Goal: Task Accomplishment & Management: Manage account settings

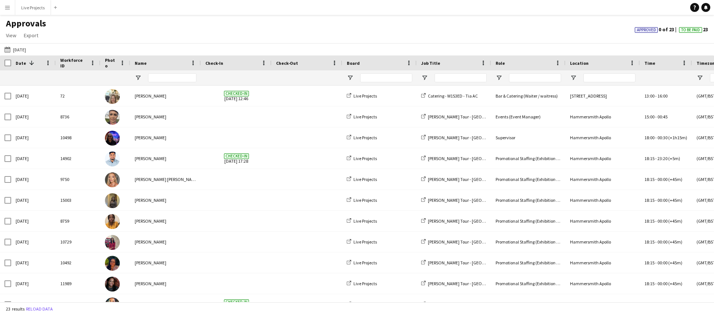
scroll to position [224, 0]
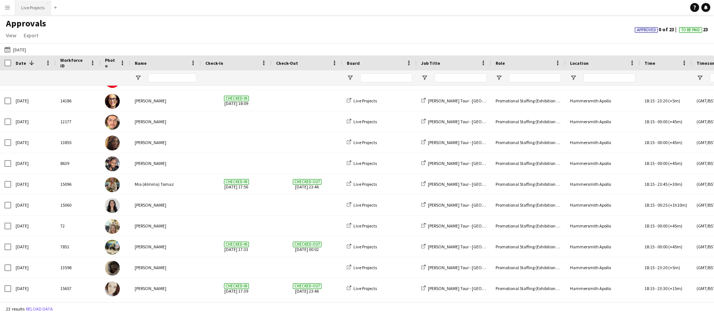
click at [24, 5] on button "Live Projects Close" at bounding box center [33, 7] width 36 height 15
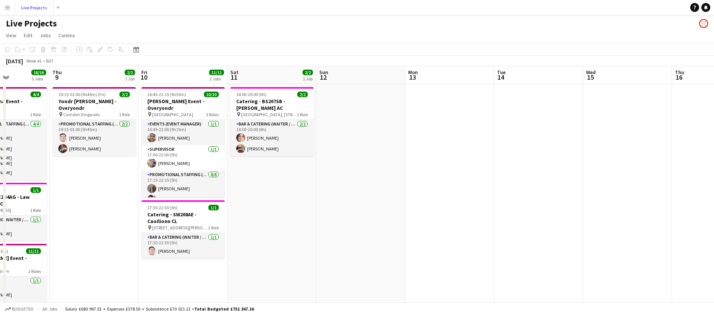
scroll to position [0, 307]
click at [135, 47] on icon at bounding box center [136, 49] width 6 height 6
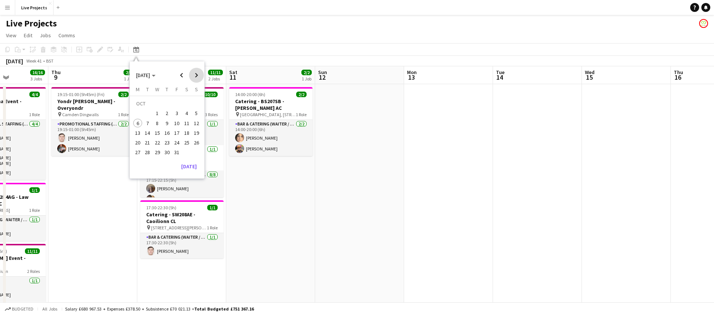
click at [202, 75] on span "Next month" at bounding box center [196, 75] width 15 height 15
click at [169, 124] on span "13" at bounding box center [166, 124] width 9 height 9
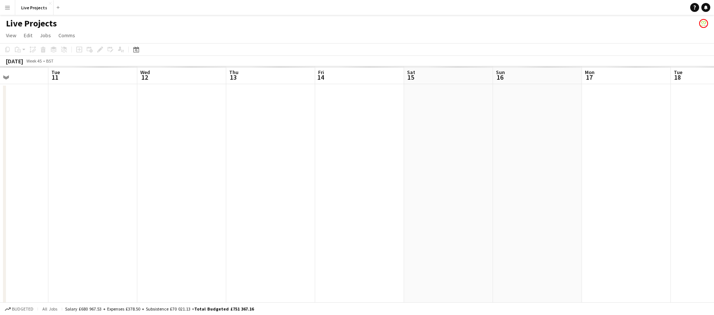
scroll to position [0, 256]
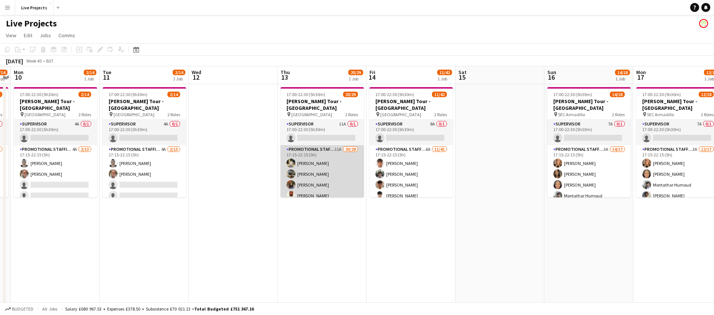
click at [334, 183] on app-card-role "Promotional Staffing (Exhibition Host) 11A 20/28 17:15-22:15 (5h) [PERSON_NAME]…" at bounding box center [321, 305] width 83 height 321
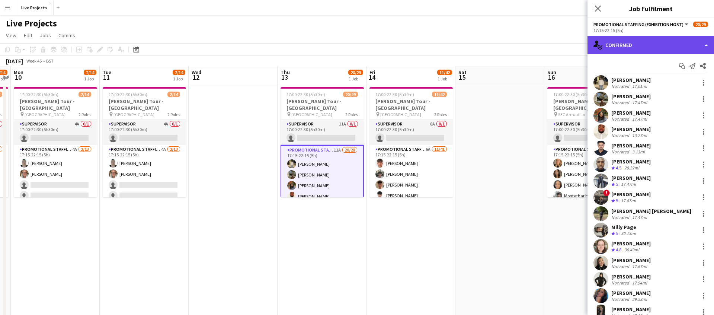
click at [664, 49] on div "single-neutral-actions-check-2 Confirmed" at bounding box center [650, 45] width 126 height 18
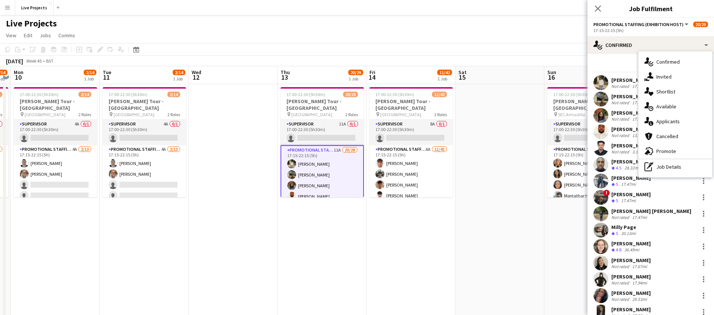
click at [684, 119] on div "single-neutral-actions-information Applicants" at bounding box center [675, 121] width 74 height 15
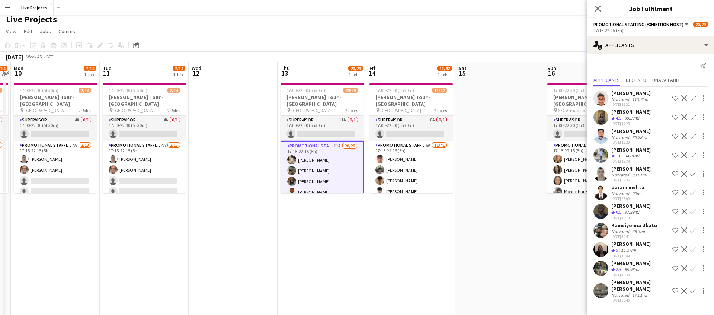
scroll to position [0, 0]
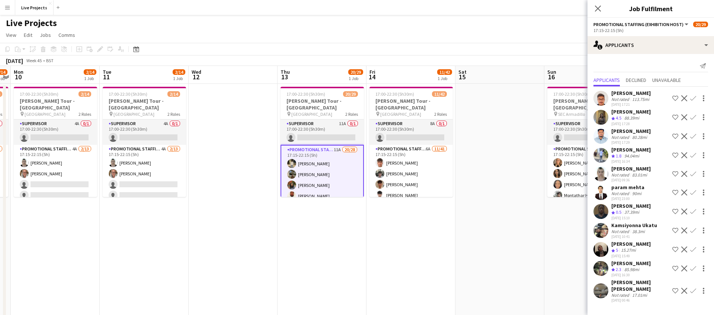
click at [693, 248] on app-icon "Confirm" at bounding box center [693, 249] width 6 height 6
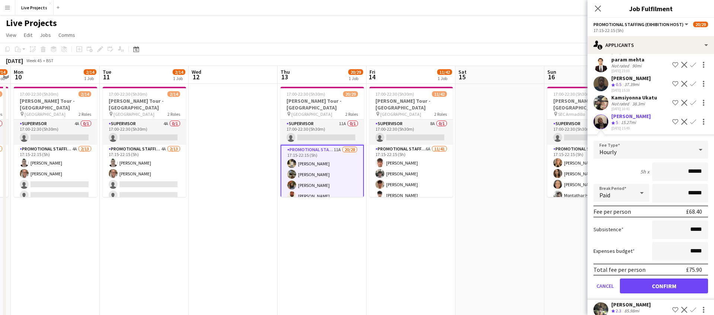
scroll to position [128, 0]
click at [640, 287] on button "Confirm" at bounding box center [663, 284] width 88 height 15
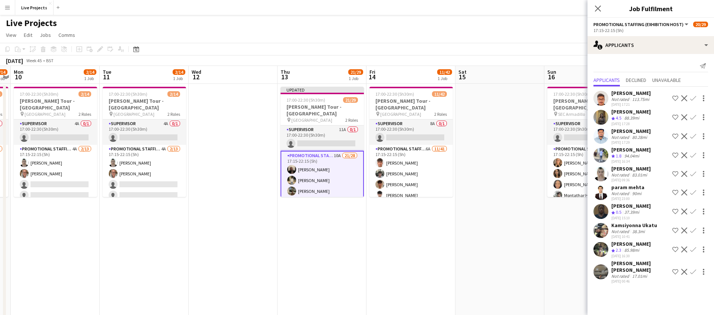
click at [626, 244] on div "[PERSON_NAME]" at bounding box center [630, 243] width 39 height 7
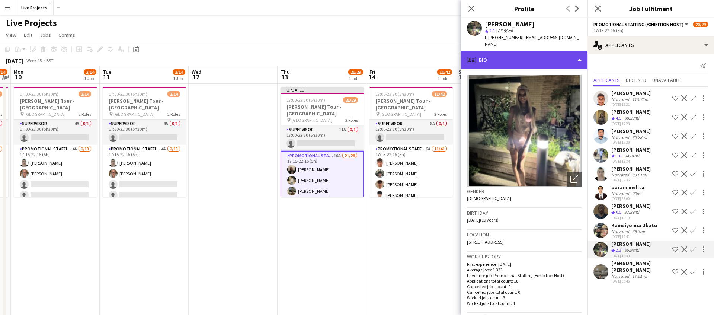
click at [521, 60] on div "profile Bio" at bounding box center [524, 60] width 126 height 18
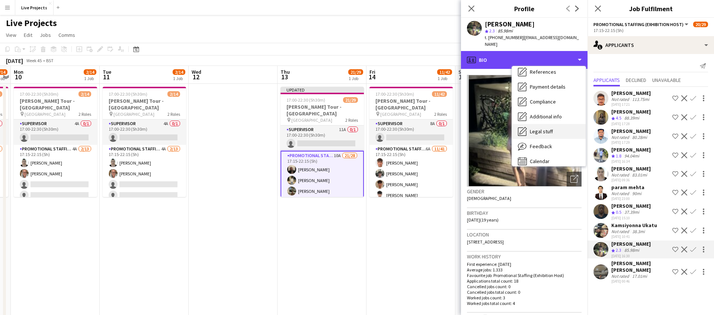
scroll to position [85, 0]
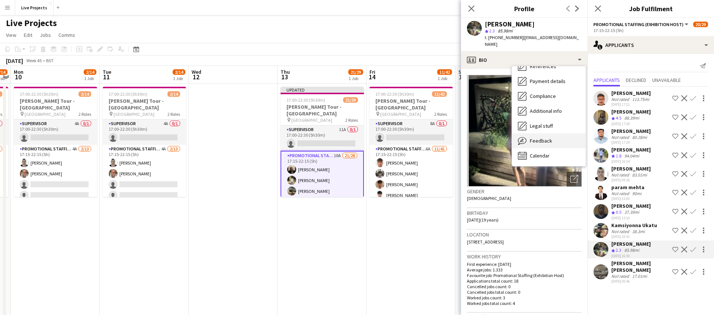
click at [541, 133] on div "Feedback Feedback" at bounding box center [549, 140] width 74 height 15
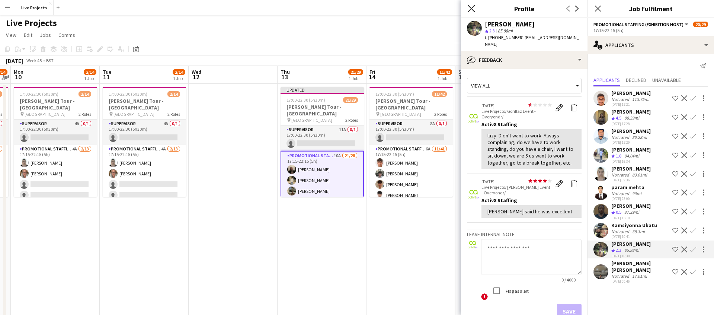
click at [470, 7] on icon at bounding box center [470, 8] width 7 height 7
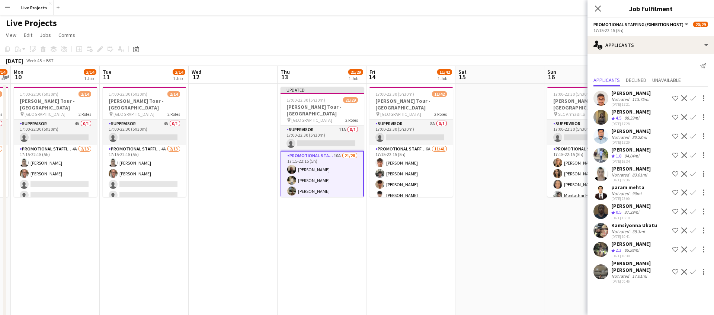
click at [693, 268] on app-icon "Confirm" at bounding box center [693, 271] width 6 height 6
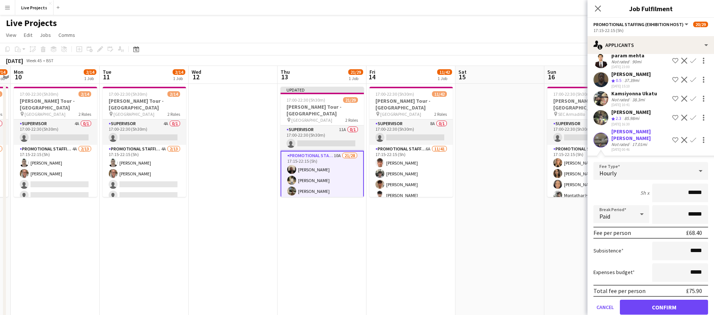
scroll to position [138, 0]
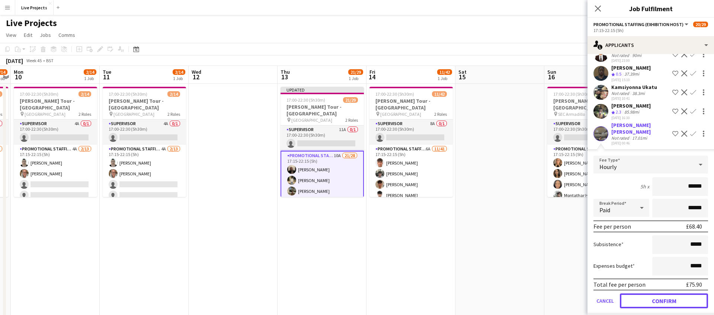
click at [640, 293] on button "Confirm" at bounding box center [663, 300] width 88 height 15
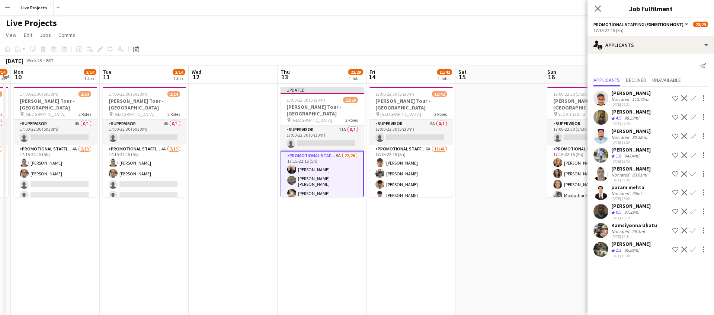
scroll to position [0, 0]
click at [598, 7] on icon at bounding box center [598, 9] width 6 height 6
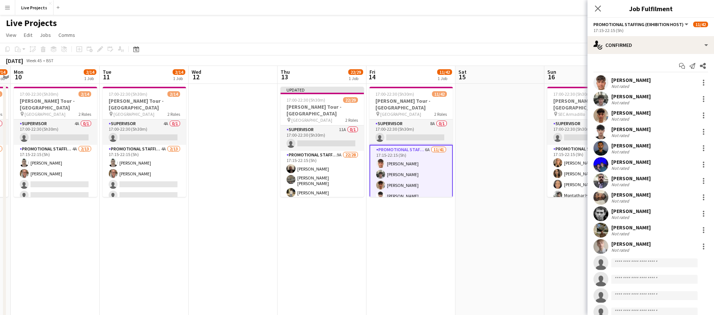
scroll to position [0, 256]
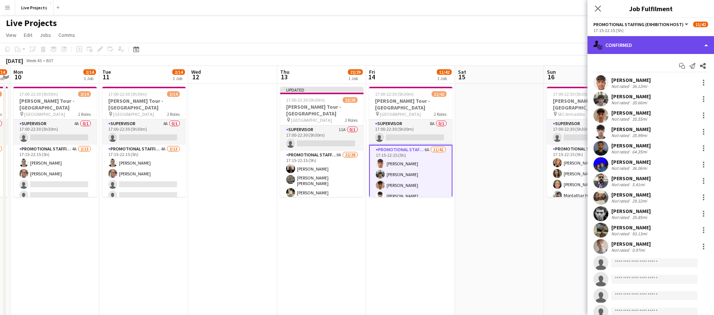
click at [643, 51] on div "single-neutral-actions-check-2 Confirmed" at bounding box center [650, 45] width 126 height 18
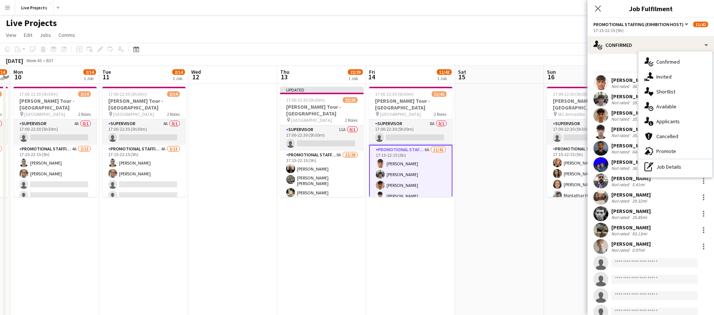
click at [675, 123] on span "Applicants" at bounding box center [667, 121] width 23 height 7
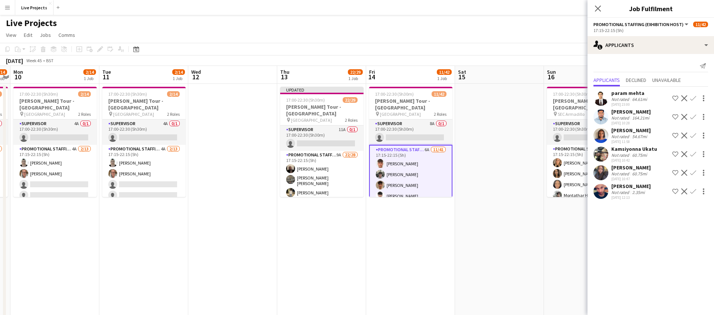
click at [627, 187] on div "[PERSON_NAME]" at bounding box center [630, 186] width 39 height 7
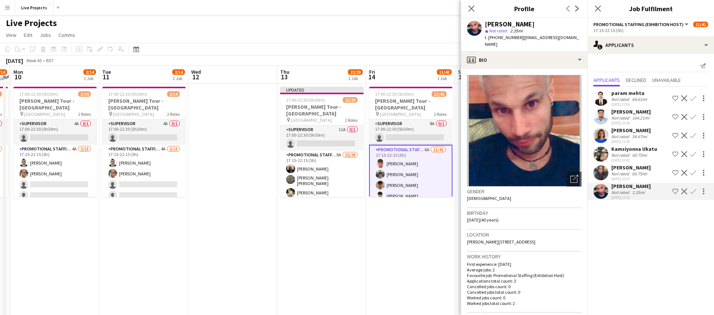
click at [693, 190] on app-icon "Confirm" at bounding box center [693, 191] width 6 height 6
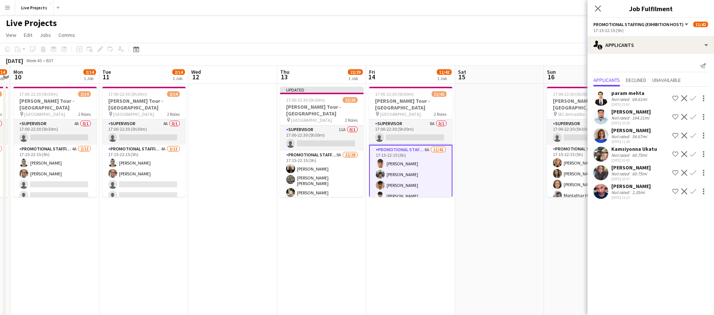
click at [693, 191] on app-icon "Confirm" at bounding box center [693, 191] width 6 height 6
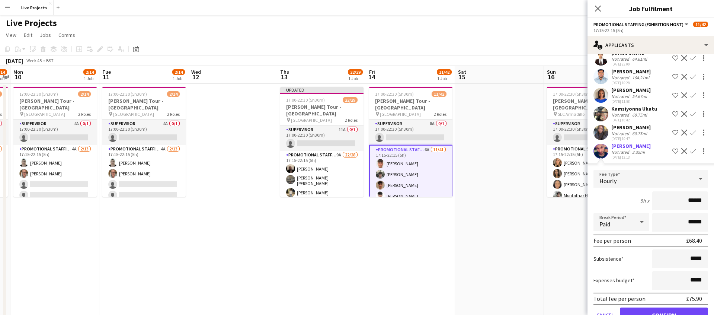
scroll to position [61, 0]
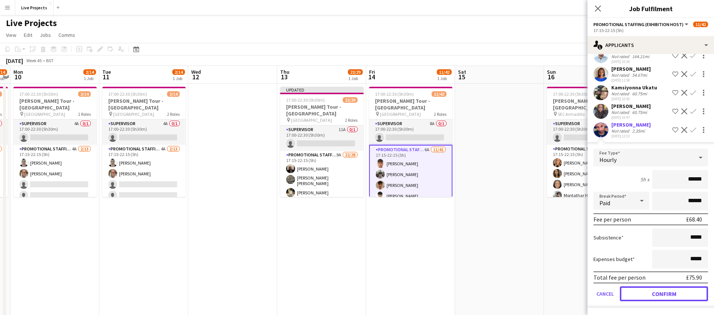
click at [675, 291] on button "Confirm" at bounding box center [663, 293] width 88 height 15
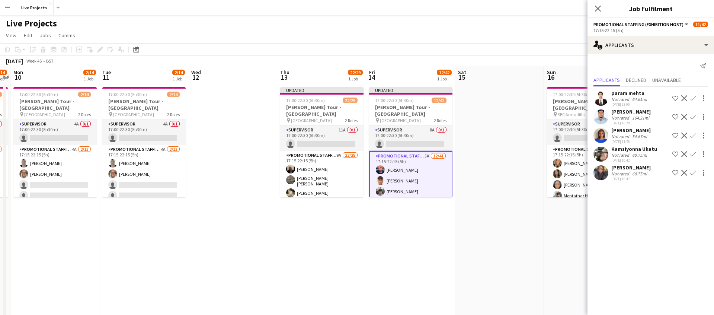
scroll to position [0, 0]
click at [598, 7] on icon "Close pop-in" at bounding box center [597, 8] width 7 height 7
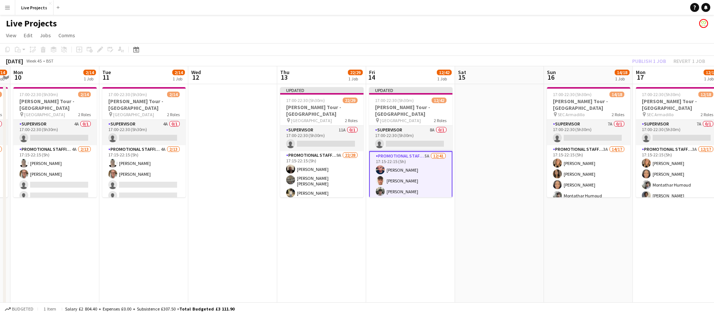
click at [646, 61] on div "Publish 1 job Revert 1 job" at bounding box center [668, 61] width 91 height 10
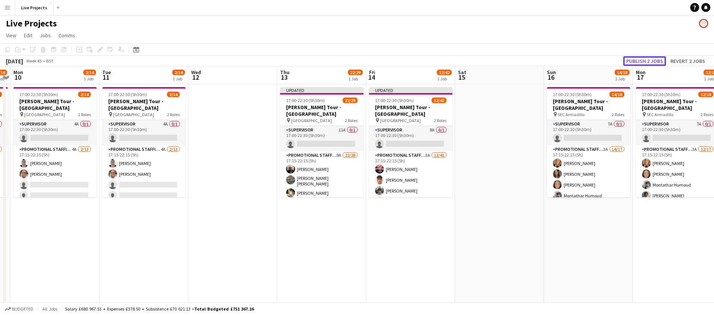
click at [646, 61] on button "Publish 2 jobs" at bounding box center [644, 61] width 43 height 10
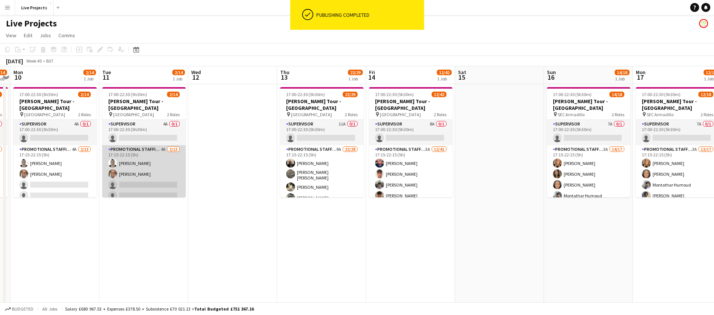
click at [157, 183] on app-card-role "Promotional Staffing (Exhibition Host) 4A [DATE] 17:15-22:15 (5h) [PERSON_NAME]…" at bounding box center [143, 222] width 83 height 155
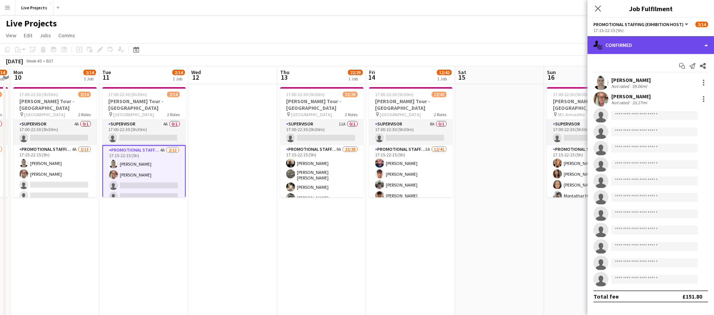
drag, startPoint x: 643, startPoint y: 40, endPoint x: 645, endPoint y: 45, distance: 6.0
click at [643, 40] on div "single-neutral-actions-check-2 Confirmed" at bounding box center [650, 45] width 126 height 18
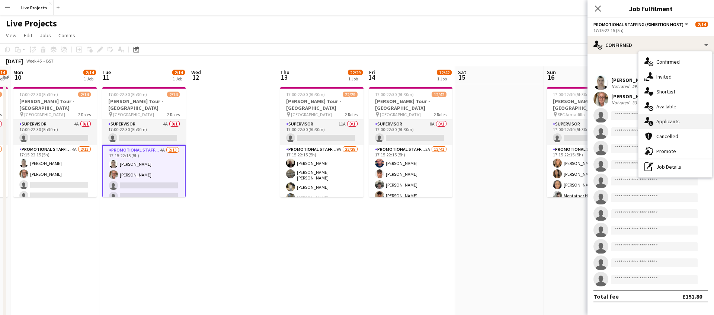
click at [670, 121] on span "Applicants" at bounding box center [667, 121] width 23 height 7
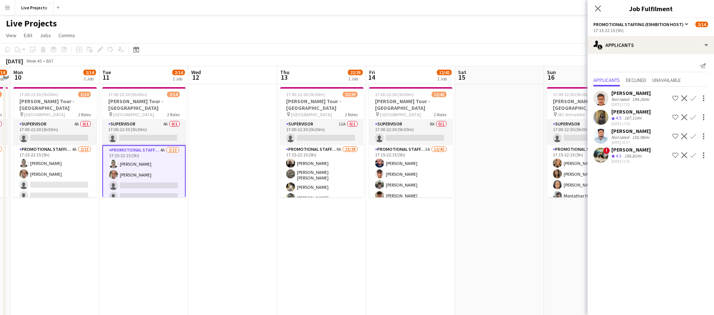
click at [598, 6] on icon "Close pop-in" at bounding box center [598, 9] width 6 height 6
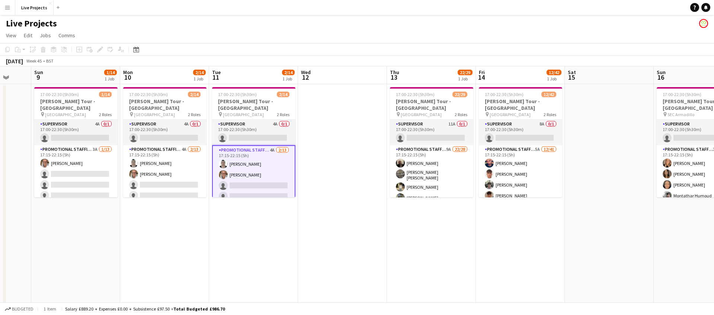
scroll to position [0, 233]
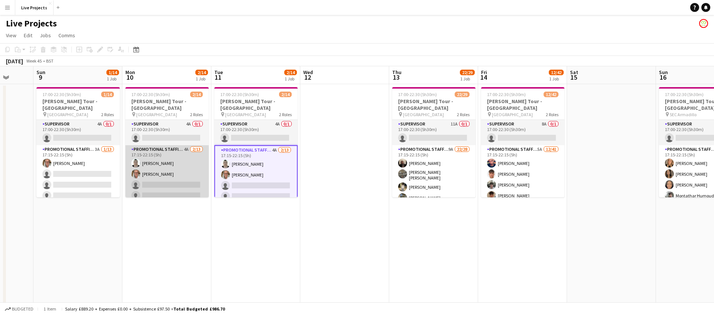
click at [162, 186] on app-card-role "Promotional Staffing (Exhibition Host) 4A [DATE] 17:15-22:15 (5h) [PERSON_NAME]…" at bounding box center [166, 222] width 83 height 155
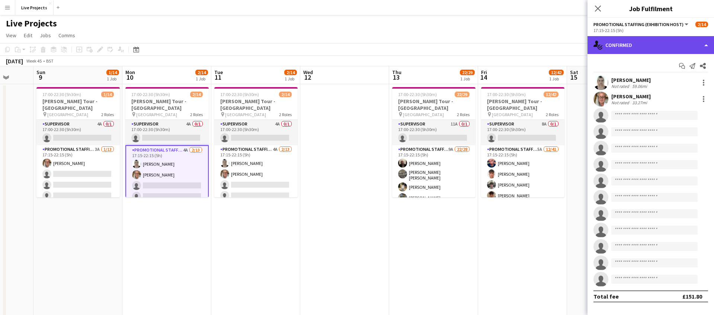
click at [676, 44] on div "single-neutral-actions-check-2 Confirmed" at bounding box center [650, 45] width 126 height 18
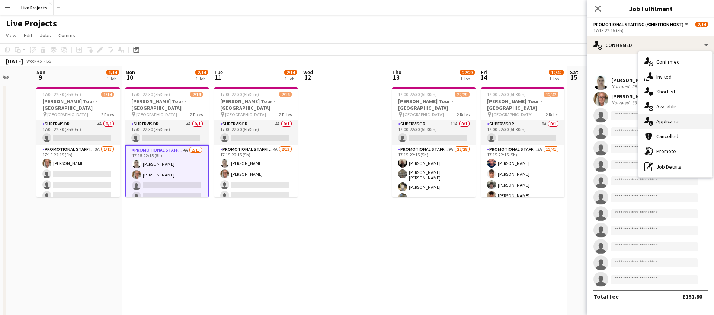
click at [671, 121] on span "Applicants" at bounding box center [667, 121] width 23 height 7
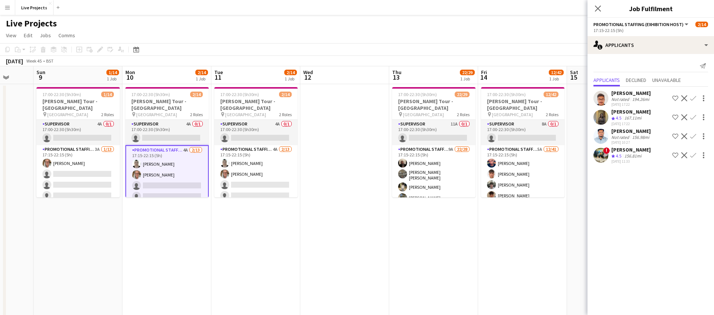
drag, startPoint x: 597, startPoint y: 7, endPoint x: 565, endPoint y: 48, distance: 52.0
click at [597, 7] on icon "Close pop-in" at bounding box center [598, 9] width 6 height 6
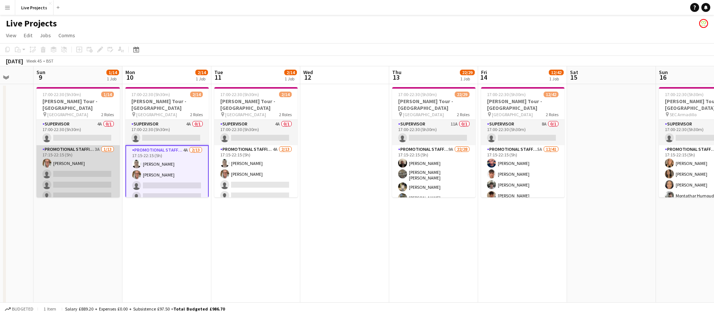
click at [87, 168] on app-card-role "Promotional Staffing (Exhibition Host) 3A [DATE] 17:15-22:15 (5h) [PERSON_NAME]…" at bounding box center [77, 222] width 83 height 155
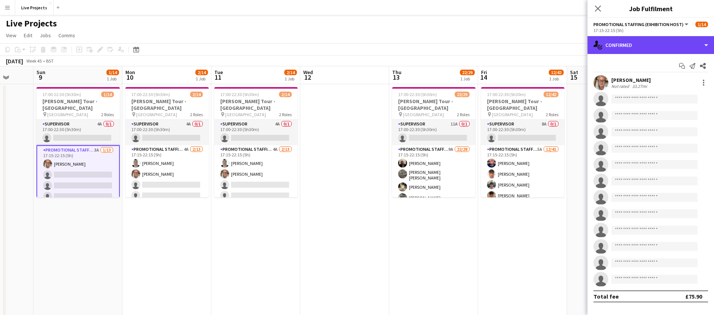
click at [642, 50] on div "single-neutral-actions-check-2 Confirmed" at bounding box center [650, 45] width 126 height 18
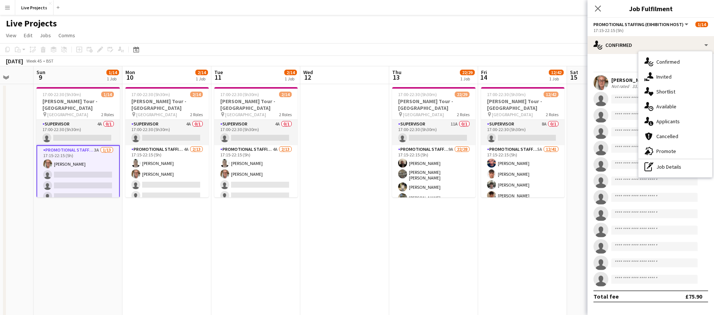
click at [660, 123] on span "Applicants" at bounding box center [667, 121] width 23 height 7
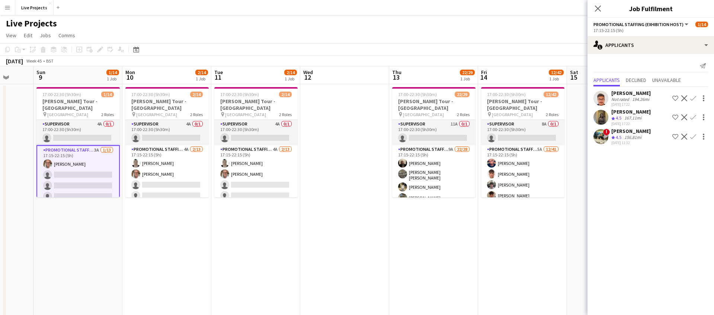
drag, startPoint x: 598, startPoint y: 10, endPoint x: 591, endPoint y: 47, distance: 37.8
click at [598, 10] on icon "Close pop-in" at bounding box center [598, 9] width 6 height 6
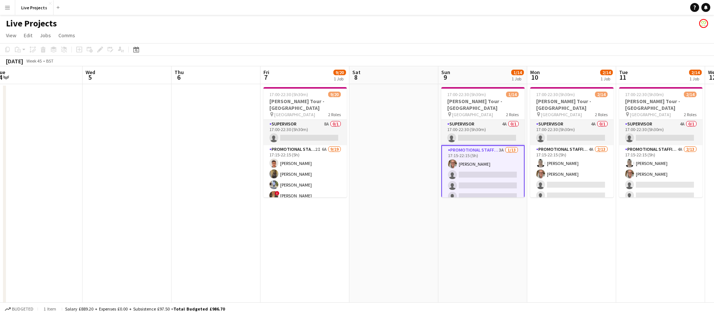
scroll to position [0, 181]
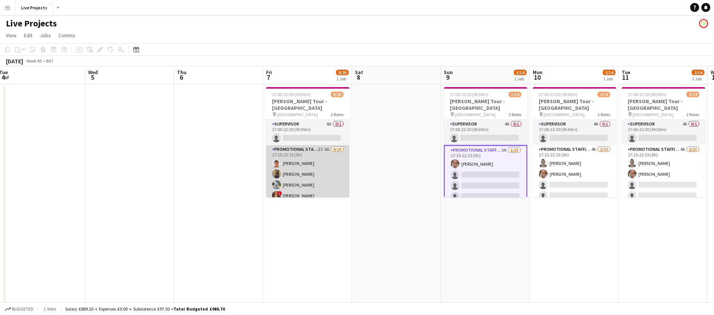
click at [323, 178] on app-card-role "Promotional Staffing (Exhibition Host) 2I 6A [DATE] 17:15-22:15 (5h) [PERSON_NA…" at bounding box center [307, 256] width 83 height 222
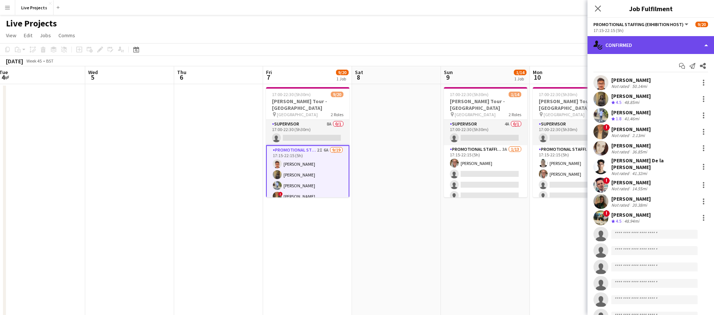
click at [670, 47] on div "single-neutral-actions-check-2 Confirmed" at bounding box center [650, 45] width 126 height 18
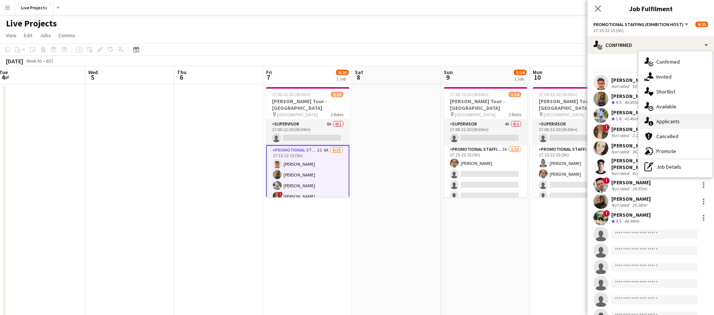
click at [674, 118] on span "Applicants" at bounding box center [667, 121] width 23 height 7
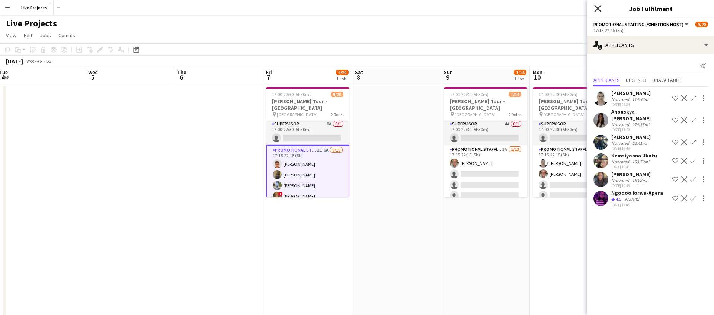
click at [598, 7] on icon at bounding box center [597, 8] width 7 height 7
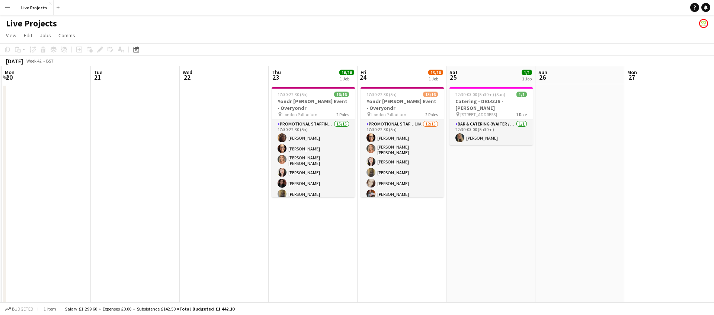
scroll to position [0, 169]
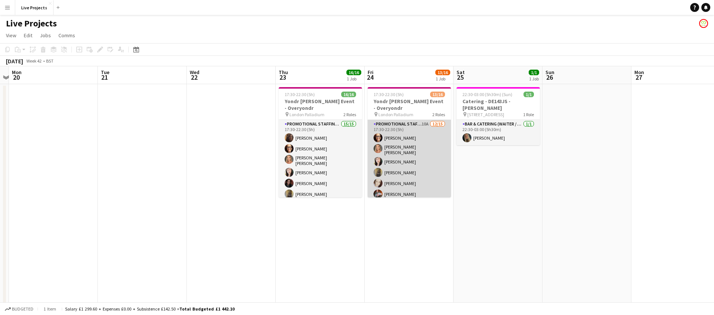
click at [412, 178] on app-card-role "Promotional Staffing (Exhibition Host) 10A [DATE] 17:30-22:30 (5h) [PERSON_NAME…" at bounding box center [408, 211] width 83 height 183
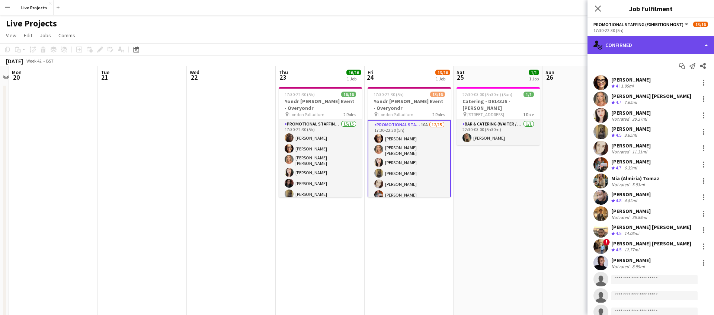
drag, startPoint x: 696, startPoint y: 41, endPoint x: 693, endPoint y: 43, distance: 4.0
click at [696, 41] on div "single-neutral-actions-check-2 Confirmed" at bounding box center [650, 45] width 126 height 18
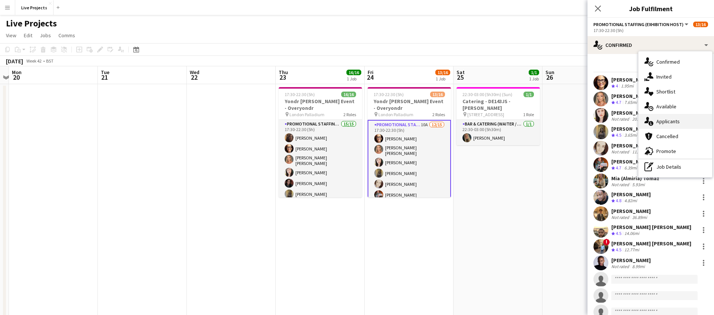
click at [675, 116] on div "single-neutral-actions-information Applicants" at bounding box center [675, 121] width 74 height 15
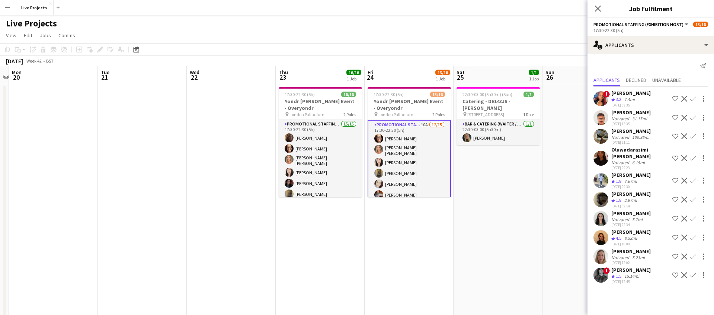
click at [693, 236] on app-icon "Confirm" at bounding box center [693, 237] width 6 height 6
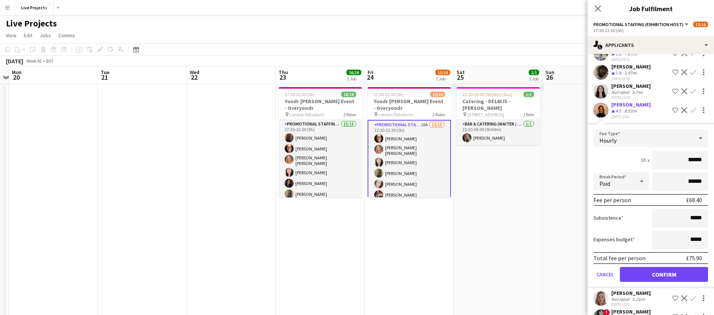
scroll to position [138, 0]
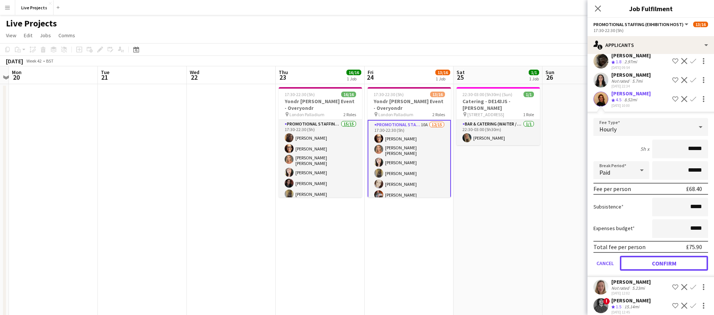
click at [641, 263] on button "Confirm" at bounding box center [663, 262] width 88 height 15
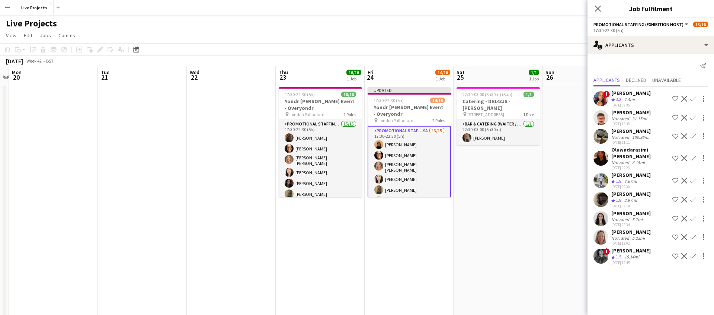
scroll to position [0, 0]
click at [693, 216] on app-icon "Confirm" at bounding box center [693, 218] width 6 height 6
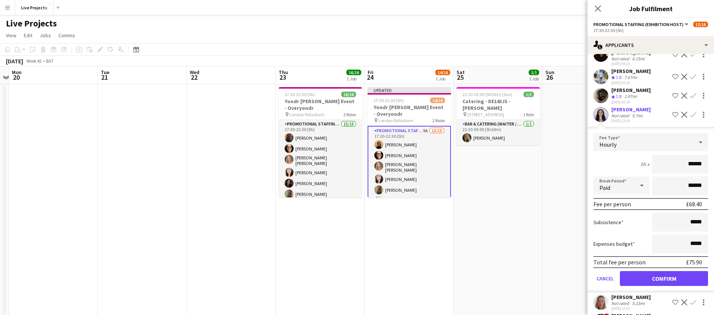
scroll to position [116, 0]
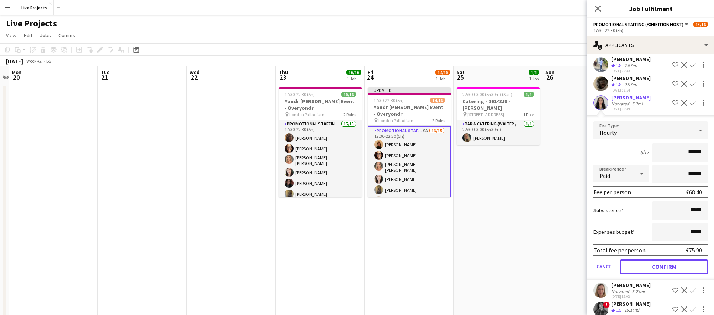
click at [642, 266] on button "Confirm" at bounding box center [663, 266] width 88 height 15
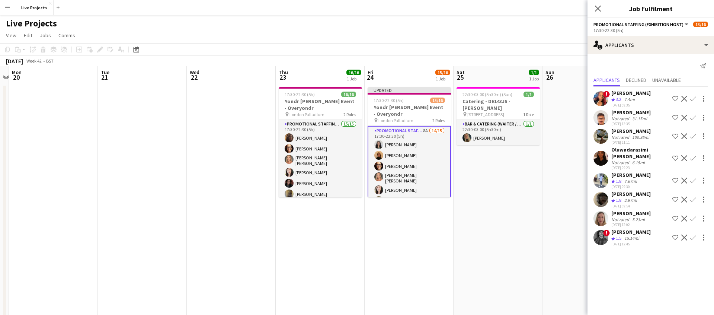
click at [600, 7] on icon "Close pop-in" at bounding box center [598, 9] width 6 height 6
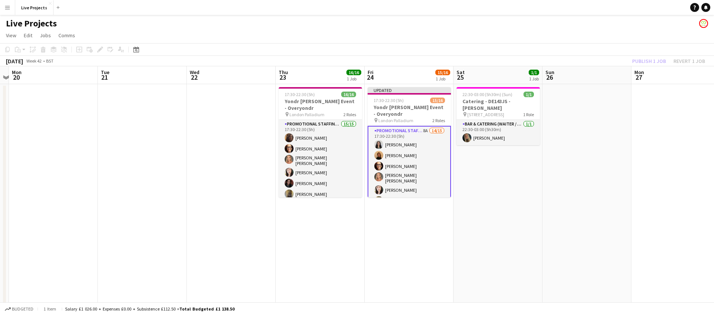
click at [645, 60] on div "Publish 1 job Revert 1 job" at bounding box center [668, 61] width 91 height 10
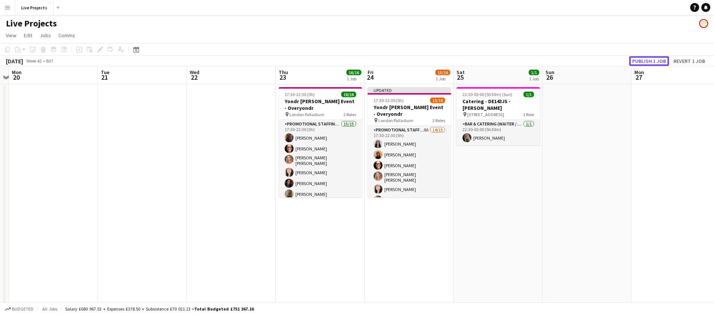
drag, startPoint x: 645, startPoint y: 60, endPoint x: 644, endPoint y: 64, distance: 4.0
click at [645, 60] on button "Publish 1 job" at bounding box center [649, 61] width 40 height 10
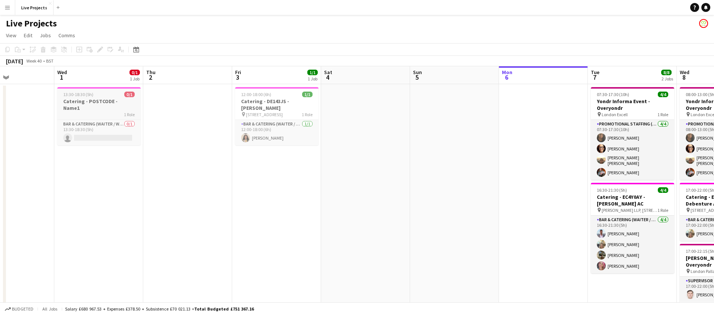
scroll to position [0, 189]
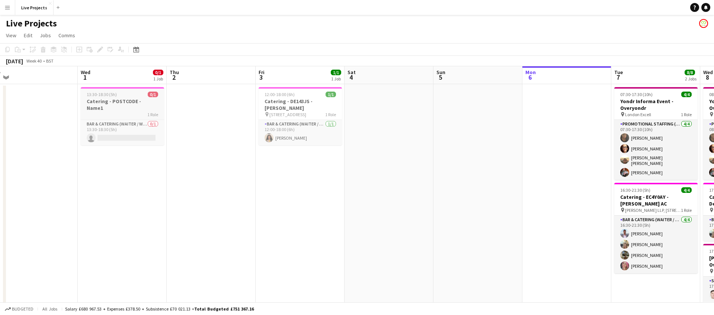
click at [110, 95] on span "13:30-18:30 (5h)" at bounding box center [102, 94] width 30 height 6
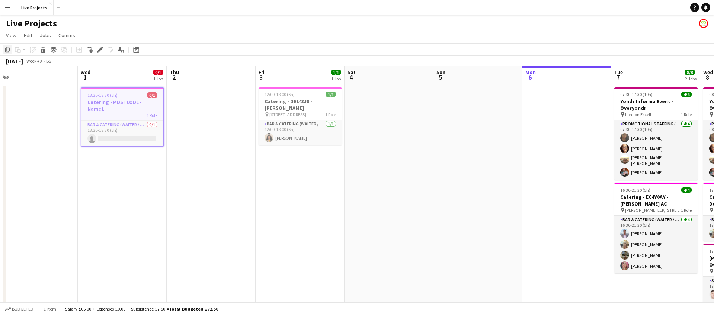
drag, startPoint x: 7, startPoint y: 47, endPoint x: 12, endPoint y: 52, distance: 7.1
click at [7, 47] on icon "Copy" at bounding box center [7, 49] width 6 height 6
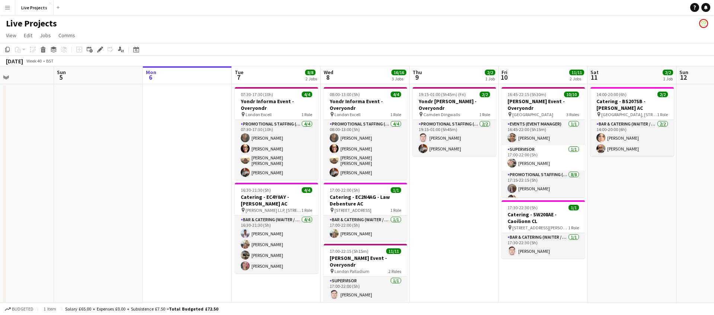
scroll to position [0, 214]
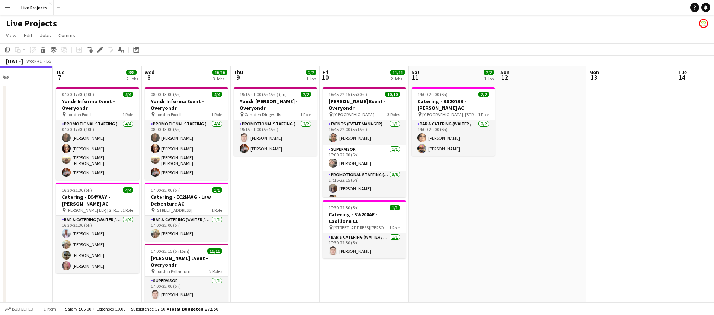
click at [463, 174] on app-date-cell "14:00-20:00 (6h) 2/2 Catering - BS207SB - [PERSON_NAME] AC pin [GEOGRAPHIC_DATA…" at bounding box center [452, 225] width 89 height 283
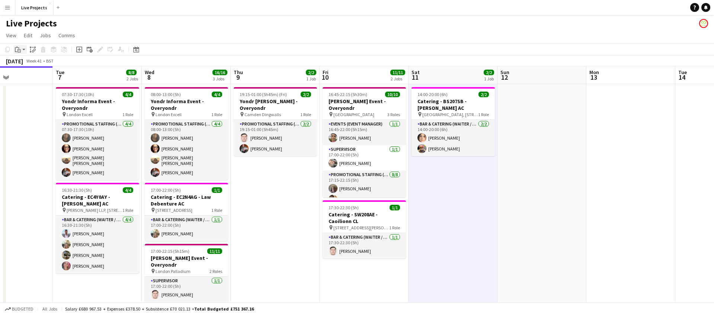
click at [18, 49] on icon at bounding box center [18, 50] width 3 height 3
click at [28, 61] on link "Paste Command V" at bounding box center [49, 63] width 59 height 7
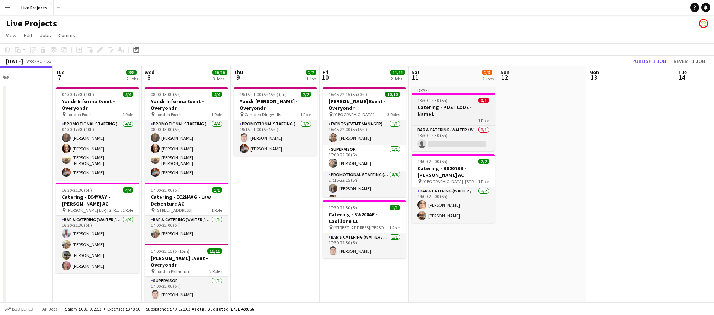
click at [438, 106] on h3 "Catering - POSTCODE - Name1" at bounding box center [452, 110] width 83 height 13
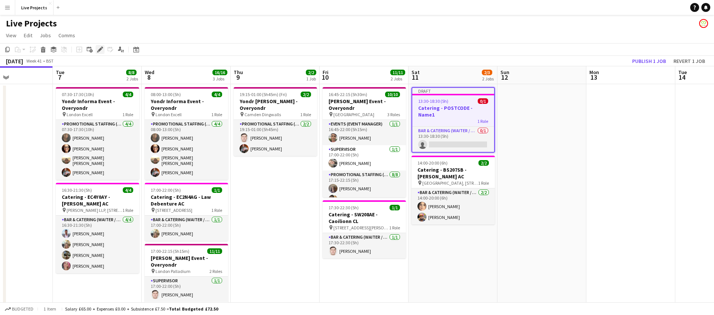
click at [101, 49] on icon at bounding box center [100, 50] width 4 height 4
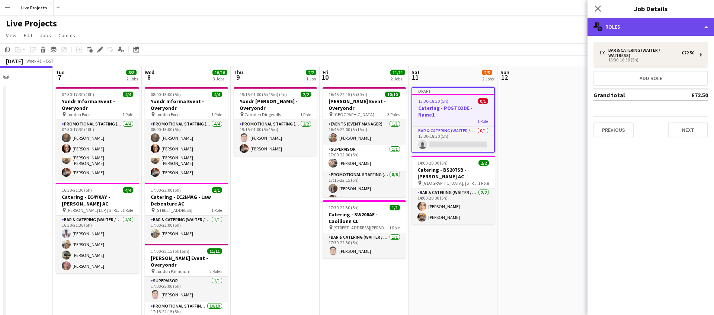
drag, startPoint x: 653, startPoint y: 22, endPoint x: 656, endPoint y: 32, distance: 10.8
click at [653, 21] on div "multiple-users-add Roles" at bounding box center [650, 27] width 126 height 18
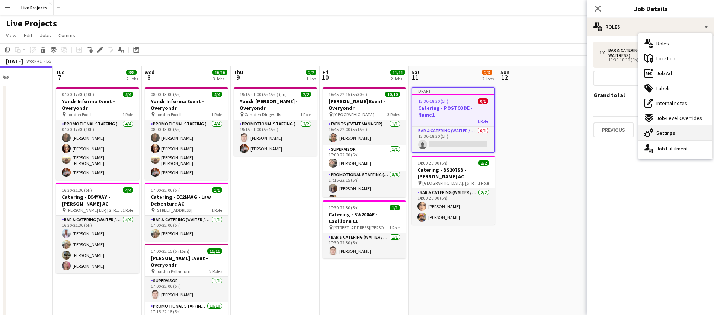
drag, startPoint x: 664, startPoint y: 129, endPoint x: 668, endPoint y: 124, distance: 7.1
click at [664, 129] on span "Settings" at bounding box center [665, 132] width 19 height 7
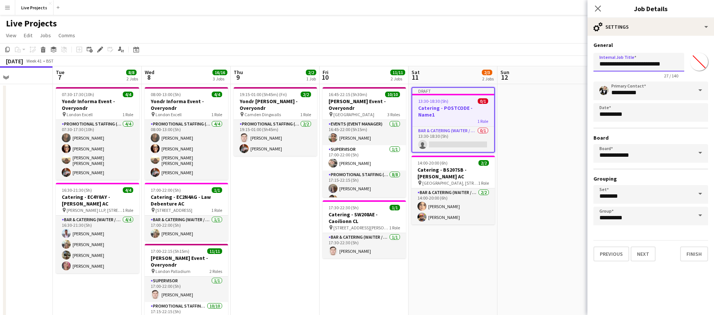
drag, startPoint x: 656, startPoint y: 63, endPoint x: 675, endPoint y: 64, distance: 19.0
click at [675, 64] on input "**********" at bounding box center [638, 62] width 91 height 19
drag, startPoint x: 651, startPoint y: 62, endPoint x: 625, endPoint y: 63, distance: 26.0
click at [625, 63] on input "**********" at bounding box center [638, 62] width 91 height 19
type input "**********"
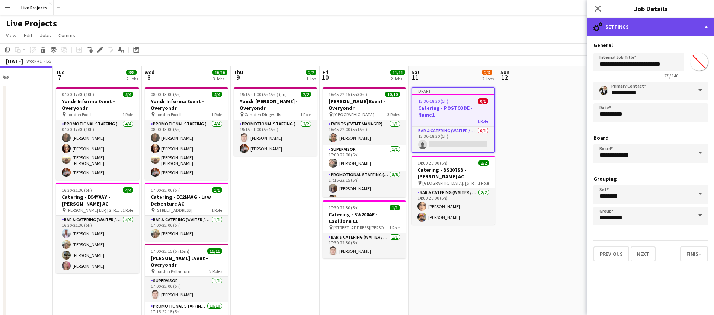
click at [653, 25] on div "cog-double-3 Settings" at bounding box center [650, 27] width 126 height 18
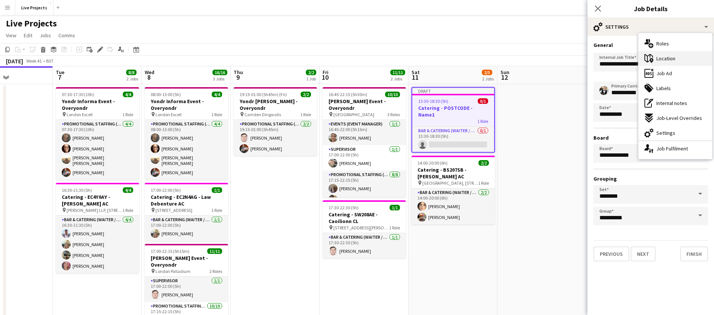
click at [669, 56] on span "Location" at bounding box center [665, 58] width 19 height 7
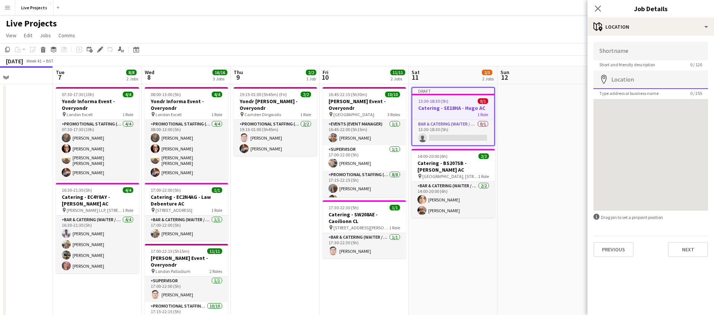
click at [645, 80] on input "Location" at bounding box center [650, 79] width 115 height 19
type input "******"
click at [629, 56] on input "Shortname" at bounding box center [650, 51] width 115 height 19
click at [679, 247] on button "Next" at bounding box center [687, 249] width 40 height 15
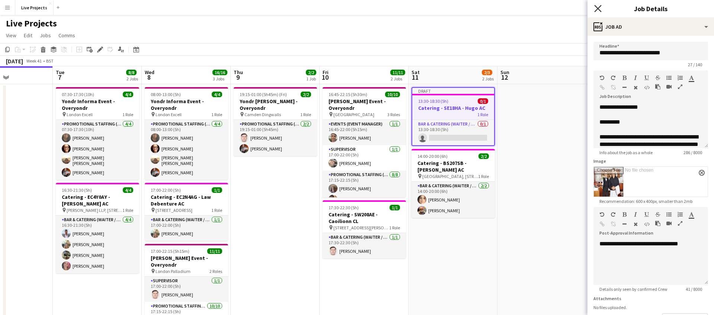
click at [599, 8] on icon "Close pop-in" at bounding box center [597, 8] width 7 height 7
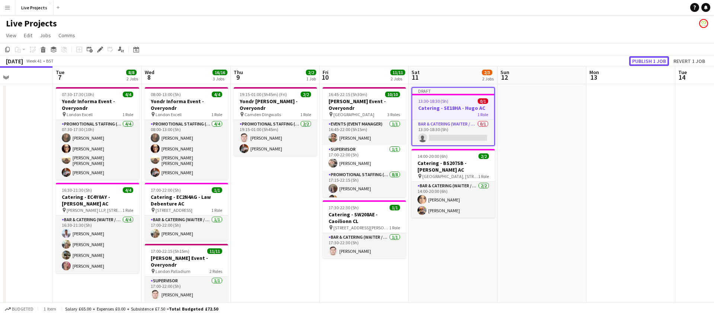
drag, startPoint x: 647, startPoint y: 61, endPoint x: 641, endPoint y: 61, distance: 5.6
click at [647, 61] on button "Publish 1 job" at bounding box center [649, 61] width 40 height 10
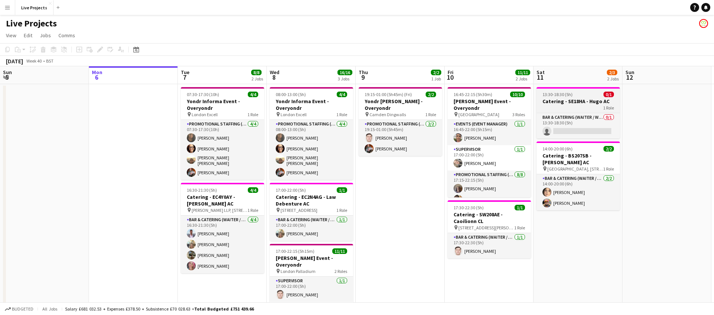
click at [560, 104] on div "1 Role" at bounding box center [577, 107] width 83 height 6
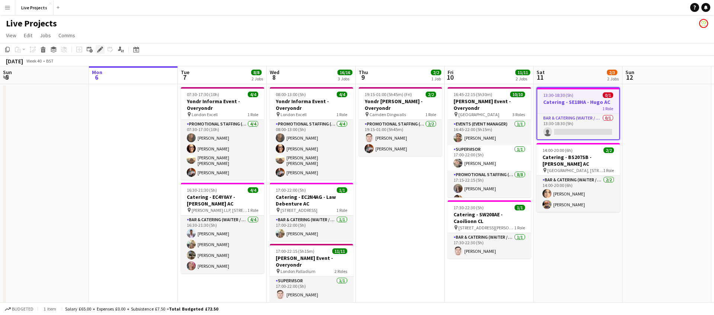
drag, startPoint x: 97, startPoint y: 47, endPoint x: 243, endPoint y: 61, distance: 146.0
click at [98, 47] on icon "Edit" at bounding box center [100, 49] width 6 height 6
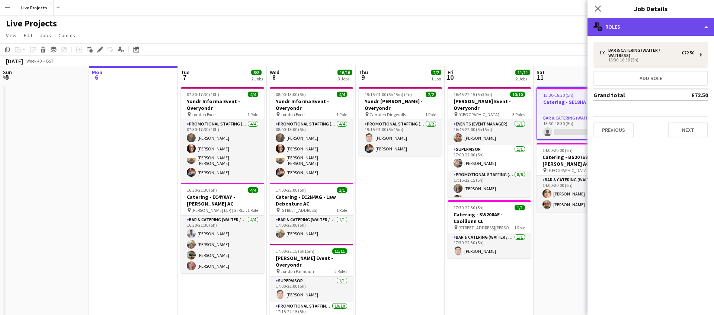
click at [657, 31] on div "multiple-users-add Roles" at bounding box center [650, 27] width 126 height 18
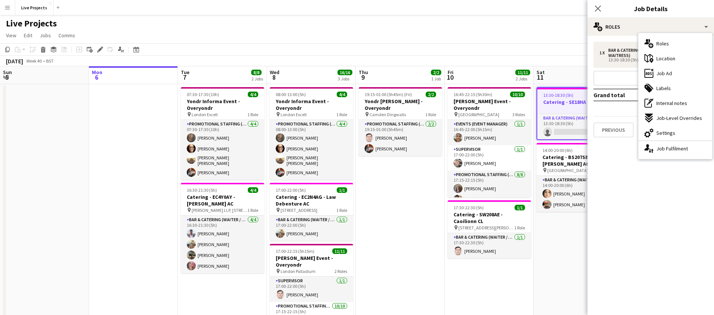
click at [674, 59] on span "Location" at bounding box center [665, 58] width 19 height 7
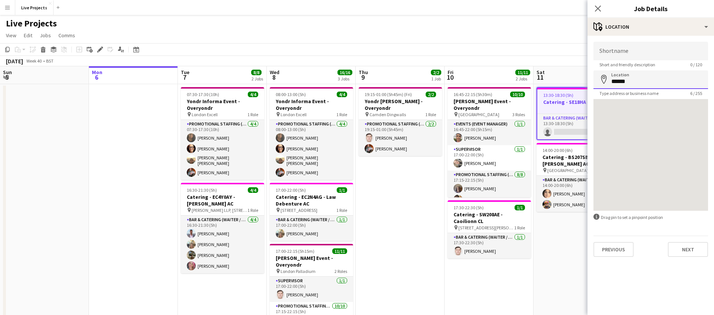
click at [633, 82] on input "******" at bounding box center [650, 79] width 115 height 19
type input "**********"
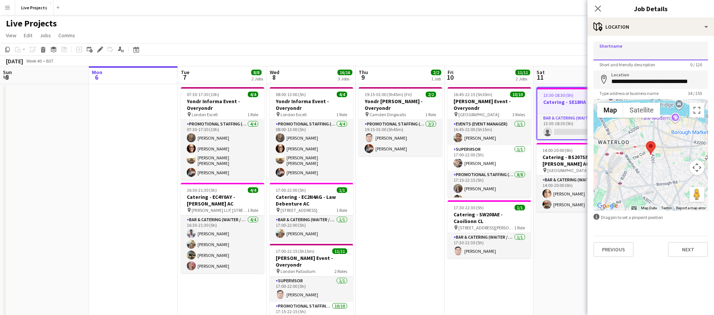
click at [618, 52] on input "Shortname" at bounding box center [650, 51] width 115 height 19
drag, startPoint x: 625, startPoint y: 51, endPoint x: 600, endPoint y: 52, distance: 25.4
click at [599, 52] on input "******" at bounding box center [650, 51] width 115 height 19
type input "**********"
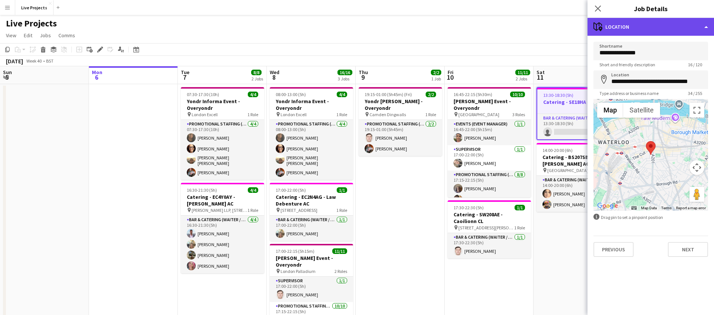
click at [639, 29] on div "maps-pin-1 Location" at bounding box center [650, 27] width 126 height 18
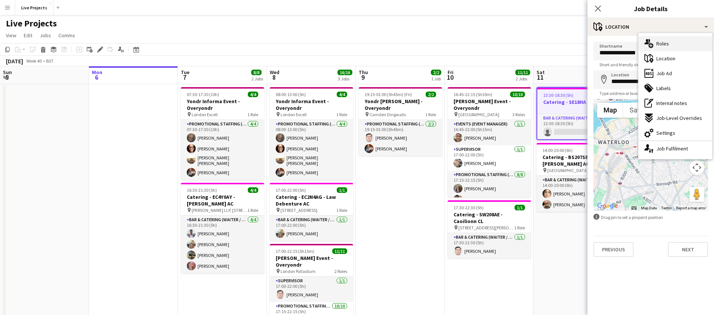
click at [665, 43] on span "Roles" at bounding box center [662, 43] width 13 height 7
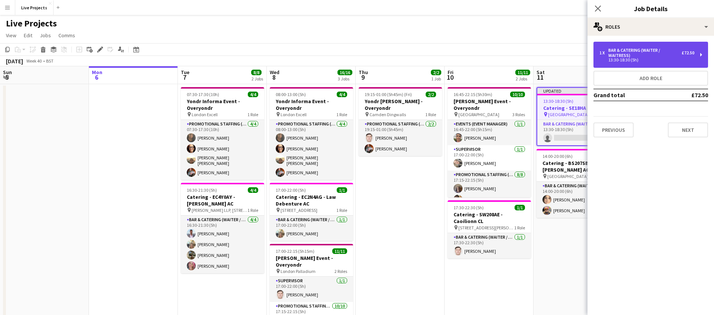
click at [644, 58] on div "13:30-18:30 (5h)" at bounding box center [646, 60] width 95 height 4
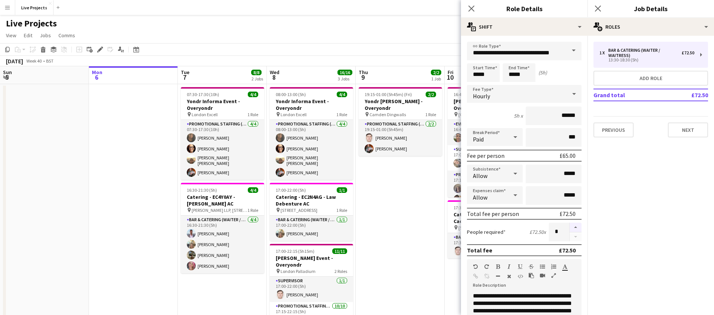
click at [575, 226] on button "button" at bounding box center [575, 227] width 12 height 10
type input "*"
click at [477, 73] on input "*****" at bounding box center [483, 72] width 33 height 19
click at [477, 58] on div at bounding box center [475, 59] width 15 height 7
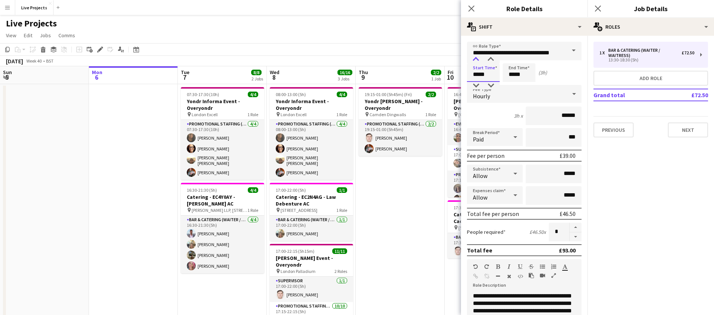
click at [477, 58] on div at bounding box center [475, 59] width 15 height 7
type input "*****"
click at [477, 58] on div at bounding box center [475, 59] width 15 height 7
click at [514, 72] on input "*****" at bounding box center [518, 72] width 33 height 19
click at [512, 59] on div at bounding box center [511, 59] width 15 height 7
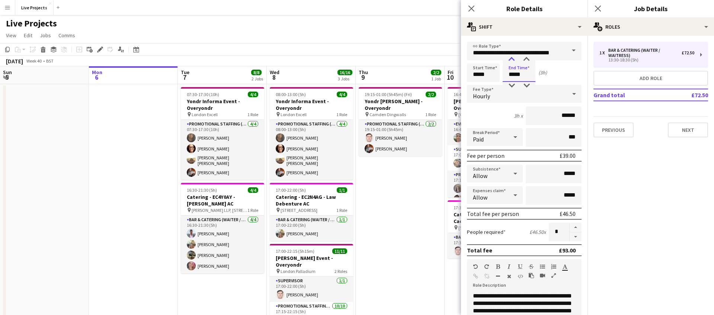
click at [512, 59] on div at bounding box center [511, 59] width 15 height 7
type input "*****"
click at [512, 59] on div at bounding box center [511, 59] width 15 height 7
drag, startPoint x: 570, startPoint y: 116, endPoint x: 577, endPoint y: 116, distance: 7.4
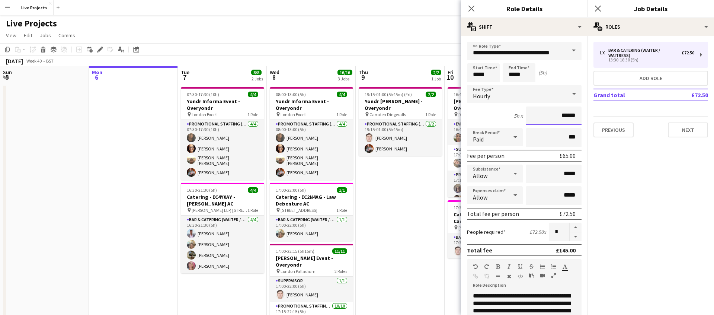
click at [577, 116] on input "******" at bounding box center [553, 115] width 56 height 19
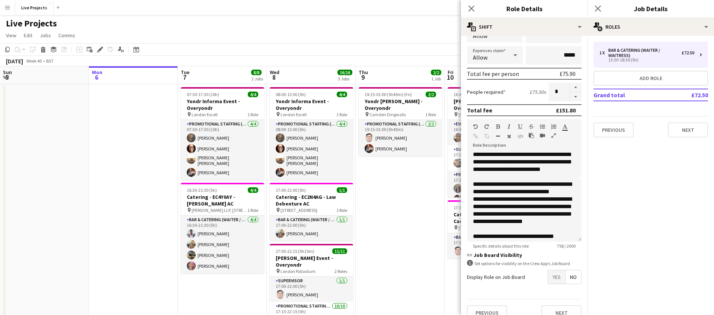
scroll to position [64, 0]
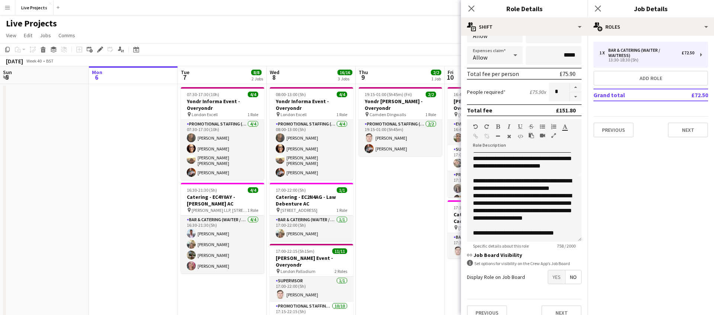
type input "******"
click at [554, 278] on span "Yes" at bounding box center [556, 276] width 17 height 13
click at [556, 290] on span "Yes" at bounding box center [556, 292] width 17 height 13
click at [473, 10] on icon "Close pop-in" at bounding box center [470, 8] width 7 height 7
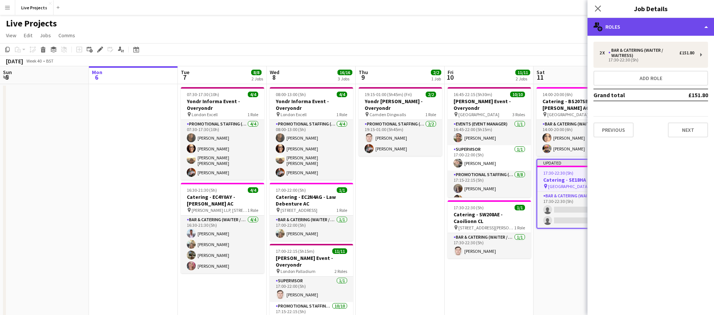
click at [657, 29] on div "multiple-users-add Roles" at bounding box center [650, 27] width 126 height 18
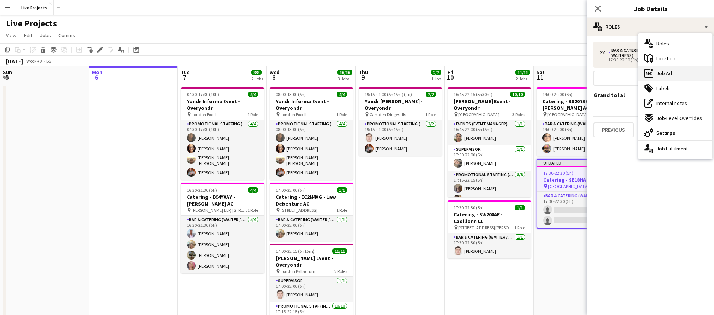
click at [666, 71] on span "Job Ad" at bounding box center [664, 73] width 16 height 7
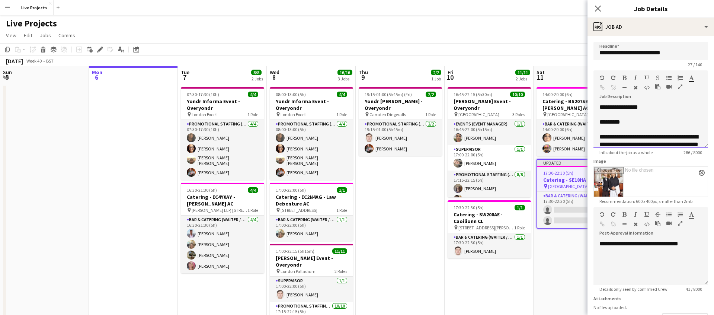
click at [627, 122] on div "*********" at bounding box center [650, 121] width 103 height 7
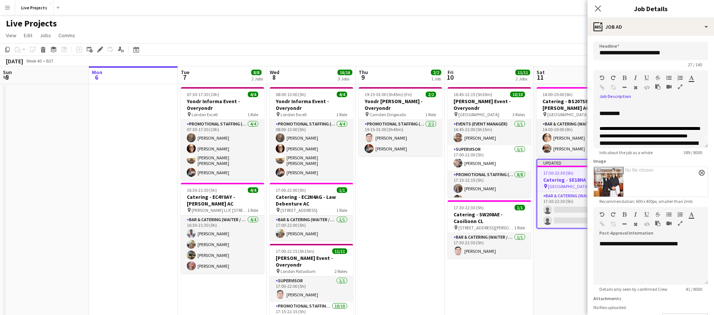
drag, startPoint x: 605, startPoint y: 137, endPoint x: 658, endPoint y: 0, distance: 146.9
click at [0, 0] on body "Menu Boards Boards Boards All jobs Status Workforce Workforce My Workforce Recr…" at bounding box center [357, 190] width 714 height 380
click at [603, 113] on div "*********" at bounding box center [650, 113] width 103 height 7
drag, startPoint x: 600, startPoint y: 107, endPoint x: 646, endPoint y: 107, distance: 46.1
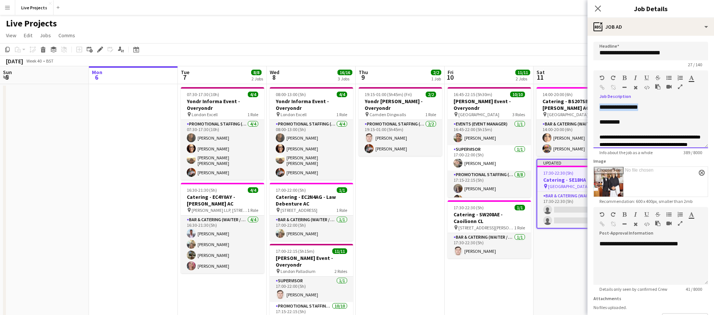
click at [646, 107] on div "**********" at bounding box center [650, 125] width 115 height 45
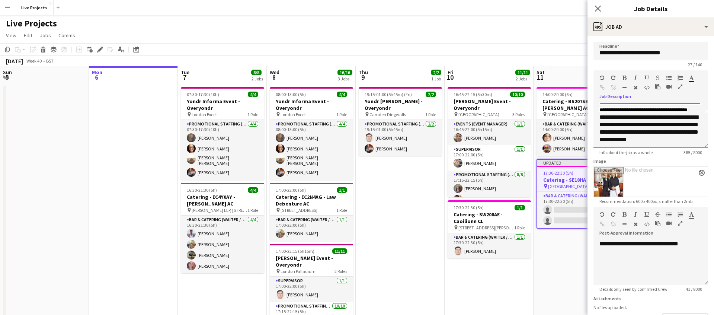
scroll to position [37, 0]
click at [649, 111] on div "**********" at bounding box center [650, 103] width 103 height 15
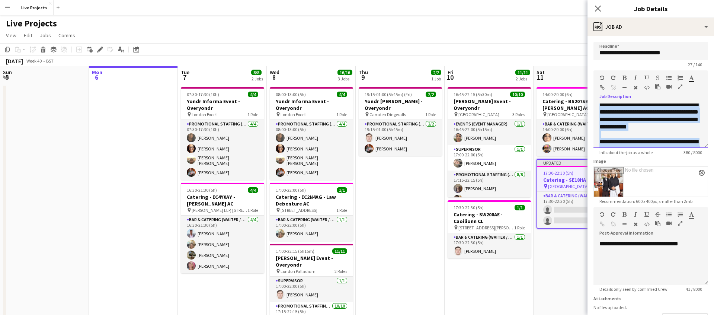
scroll to position [0, 0]
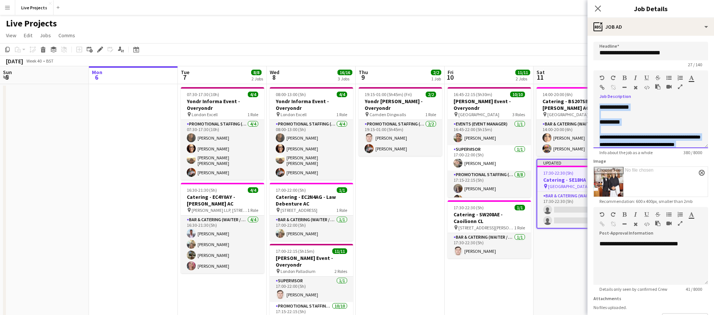
drag, startPoint x: 671, startPoint y: 139, endPoint x: 600, endPoint y: 100, distance: 81.6
copy div "**********"
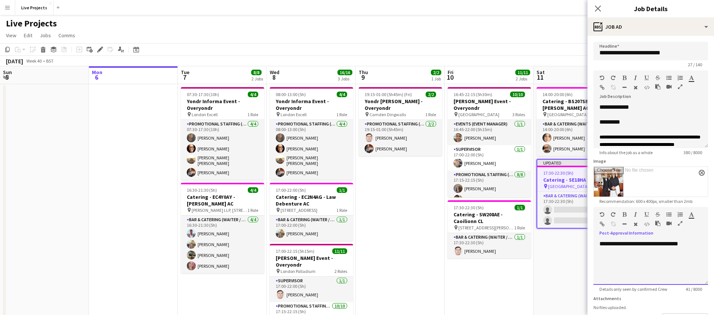
click at [611, 259] on div at bounding box center [650, 258] width 103 height 7
paste div
drag, startPoint x: 656, startPoint y: 243, endPoint x: 690, endPoint y: 243, distance: 33.8
click at [690, 243] on div "**********" at bounding box center [650, 243] width 103 height 7
drag, startPoint x: 669, startPoint y: 244, endPoint x: 672, endPoint y: 252, distance: 7.9
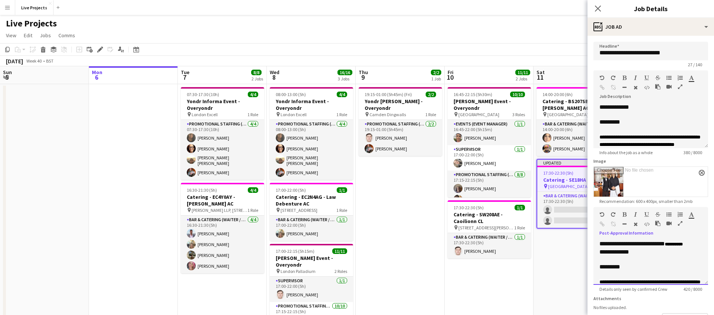
click at [669, 244] on span "**********" at bounding box center [673, 244] width 18 height 4
click at [702, 244] on div "**********" at bounding box center [650, 262] width 115 height 45
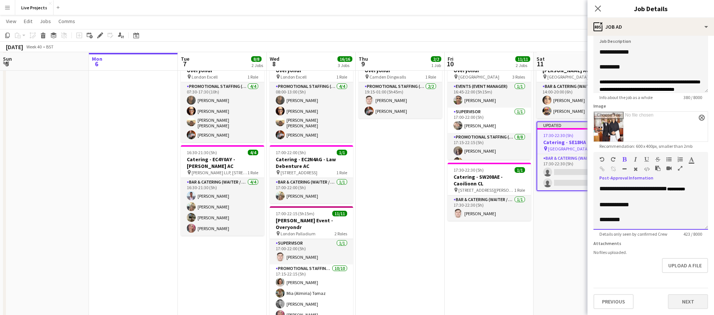
scroll to position [38, 0]
click at [680, 303] on button "Next" at bounding box center [687, 301] width 40 height 15
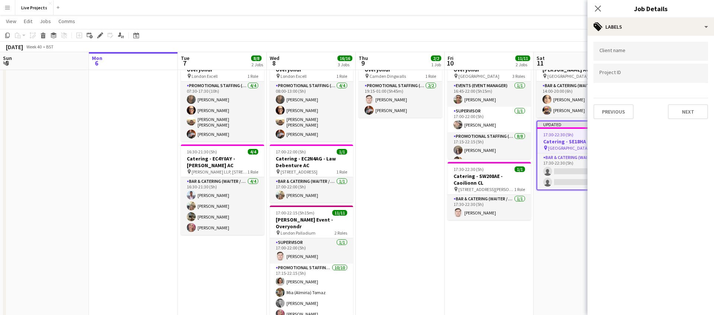
scroll to position [0, 0]
click at [599, 9] on icon "Close pop-in" at bounding box center [597, 8] width 7 height 7
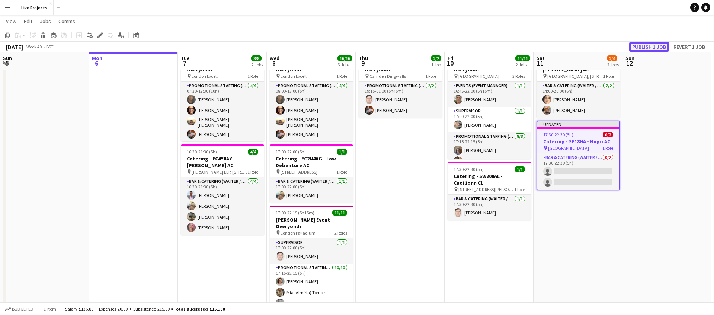
click at [656, 44] on button "Publish 1 job" at bounding box center [649, 47] width 40 height 10
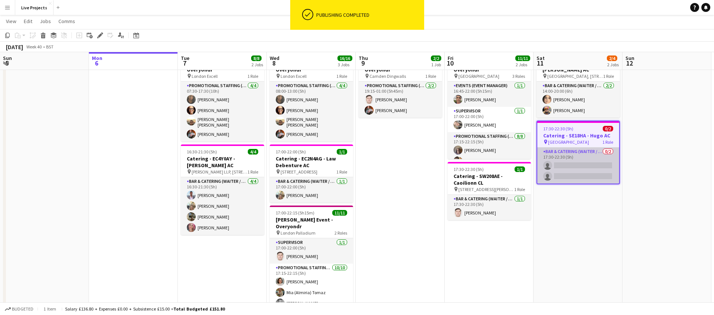
drag, startPoint x: 591, startPoint y: 165, endPoint x: 595, endPoint y: 164, distance: 4.4
click at [591, 165] on app-card-role "Bar & Catering (Waiter / waitress) 0/2 17:30-22:30 (5h) single-neutral-actions …" at bounding box center [578, 165] width 82 height 36
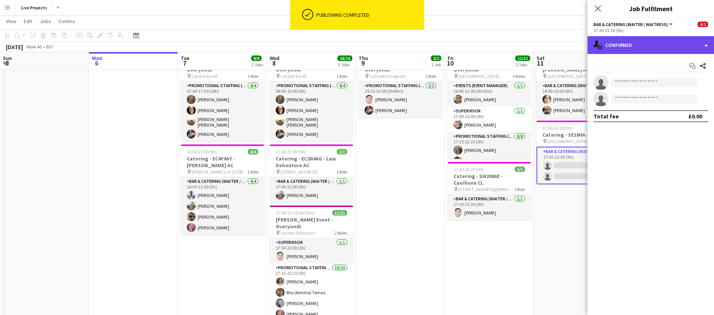
click at [685, 47] on div "single-neutral-actions-check-2 Confirmed" at bounding box center [650, 45] width 126 height 18
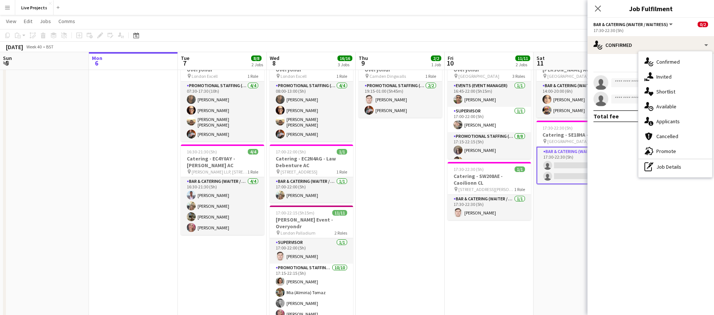
click at [672, 150] on span "Promote" at bounding box center [666, 151] width 20 height 7
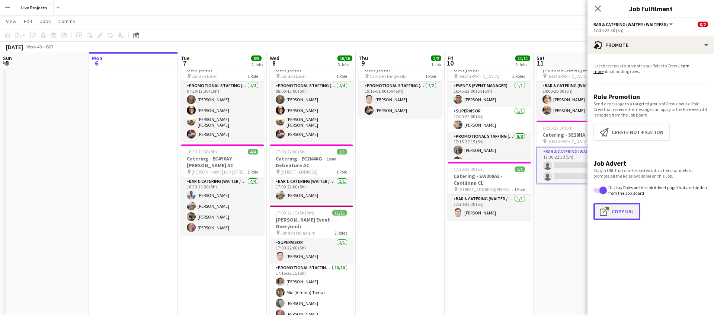
click at [627, 213] on button "Click to copy URL Copy Url" at bounding box center [616, 211] width 47 height 17
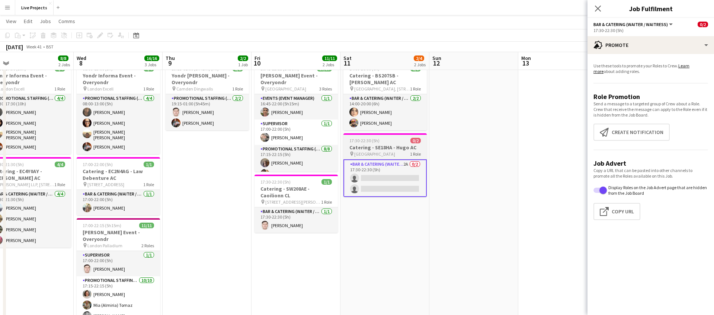
scroll to position [0, 374]
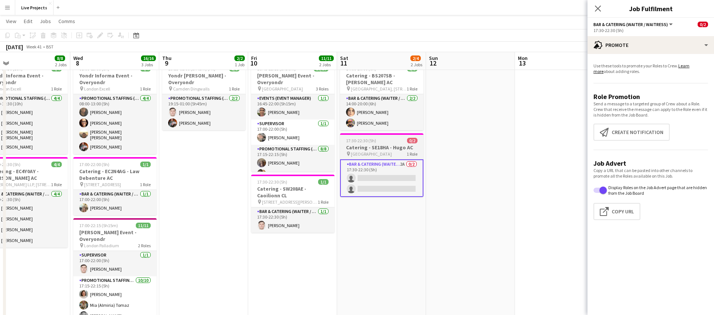
click at [392, 144] on h3 "Catering - SE18HA - Hugo AC" at bounding box center [381, 147] width 83 height 7
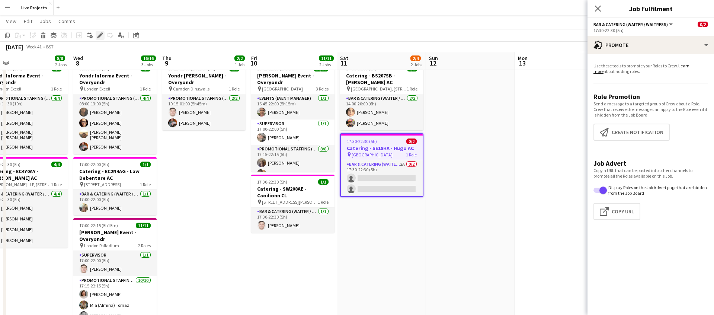
click at [100, 34] on icon at bounding box center [100, 35] width 4 height 4
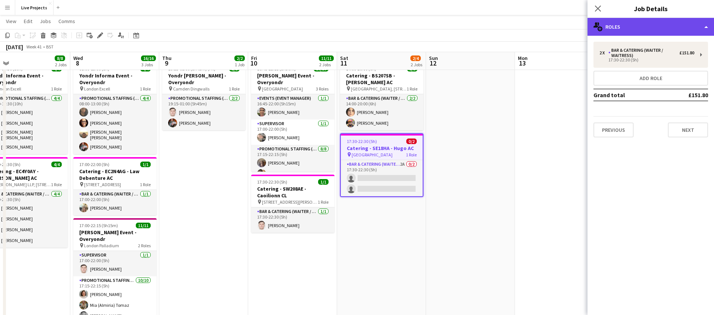
click at [635, 25] on div "multiple-users-add Roles" at bounding box center [650, 27] width 126 height 18
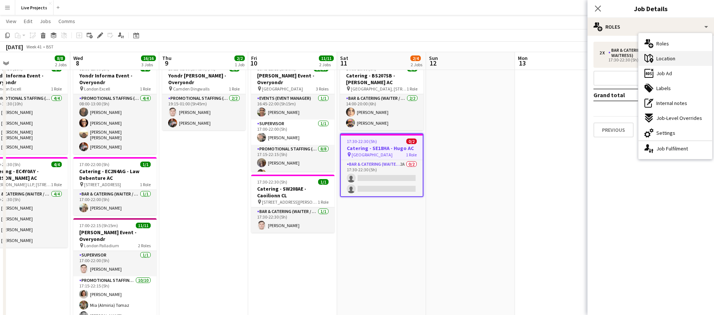
click at [667, 61] on span "Location" at bounding box center [665, 58] width 19 height 7
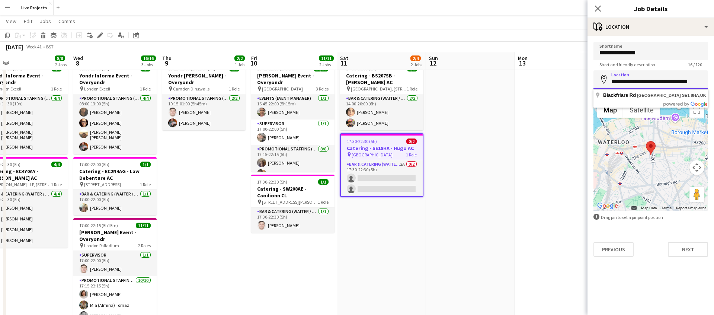
drag, startPoint x: 611, startPoint y: 81, endPoint x: 690, endPoint y: 83, distance: 79.6
click at [713, 84] on form "**********" at bounding box center [650, 149] width 126 height 215
paste input
type input "**********"
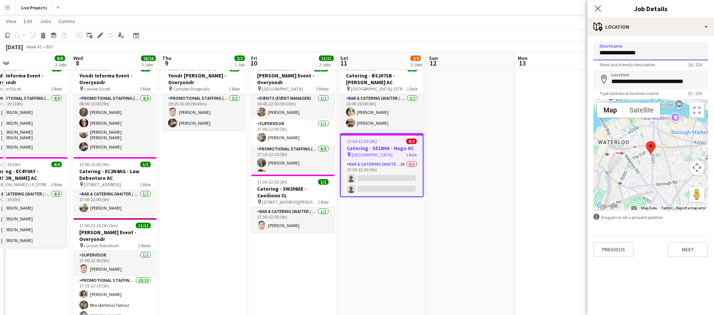
drag, startPoint x: 640, startPoint y: 51, endPoint x: 628, endPoint y: 52, distance: 12.0
click at [628, 52] on input "**********" at bounding box center [650, 51] width 115 height 19
click at [629, 51] on input "**********" at bounding box center [650, 51] width 115 height 19
type input "**********"
click at [612, 82] on input "**********" at bounding box center [650, 79] width 115 height 19
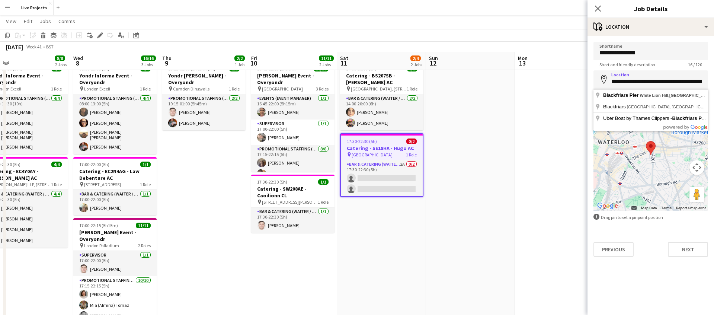
type input "**********"
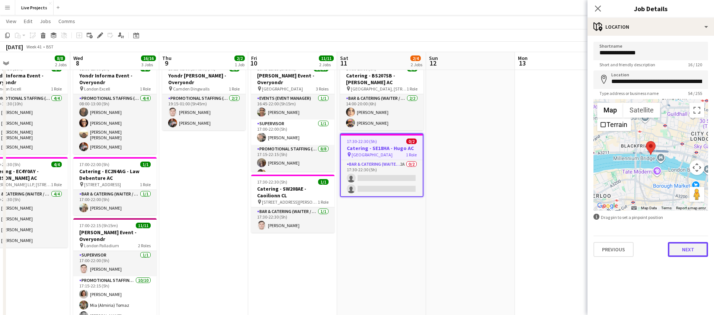
click at [699, 246] on button "Next" at bounding box center [687, 249] width 40 height 15
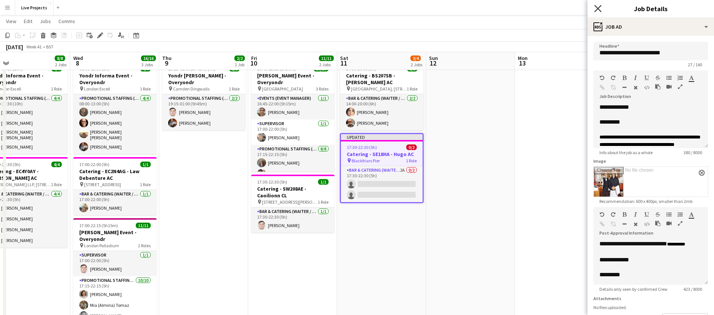
drag, startPoint x: 596, startPoint y: 9, endPoint x: 606, endPoint y: 20, distance: 14.7
click at [596, 9] on icon at bounding box center [598, 9] width 6 height 6
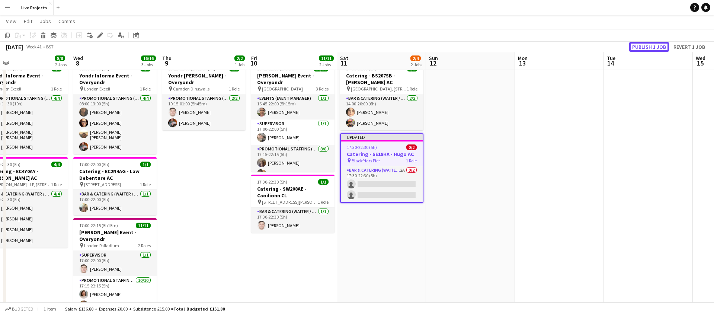
click at [656, 46] on button "Publish 1 job" at bounding box center [649, 47] width 40 height 10
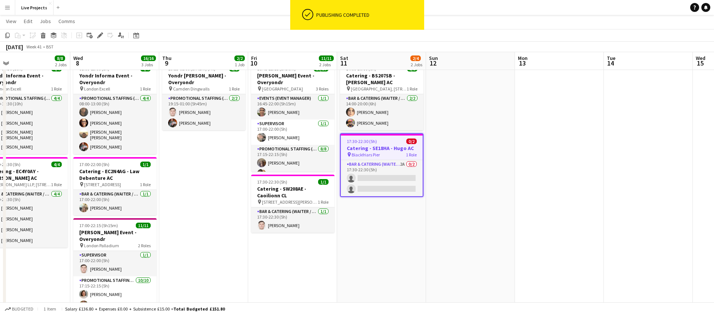
click at [386, 145] on h3 "Catering - SE18HA - Hugo AC" at bounding box center [382, 148] width 82 height 7
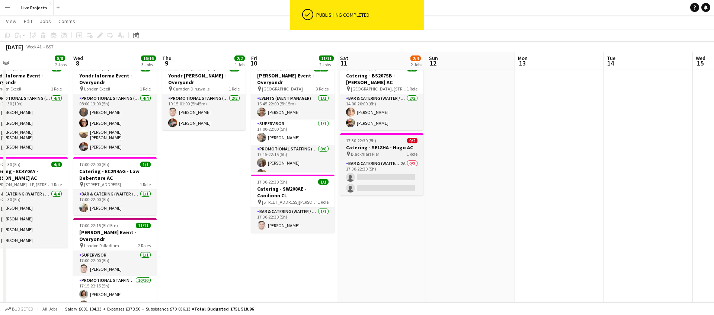
click at [380, 144] on h3 "Catering - SE18HA - Hugo AC" at bounding box center [381, 147] width 83 height 7
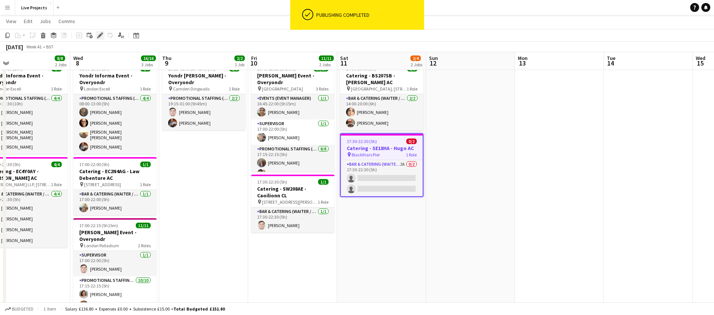
click at [101, 35] on icon at bounding box center [100, 35] width 4 height 4
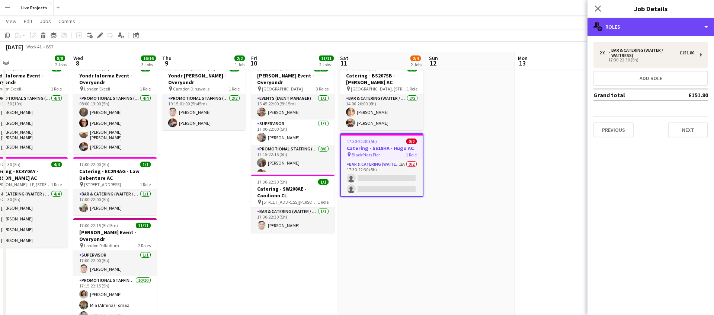
drag, startPoint x: 665, startPoint y: 27, endPoint x: 667, endPoint y: 43, distance: 16.2
click at [665, 28] on div "multiple-users-add Roles" at bounding box center [650, 27] width 126 height 18
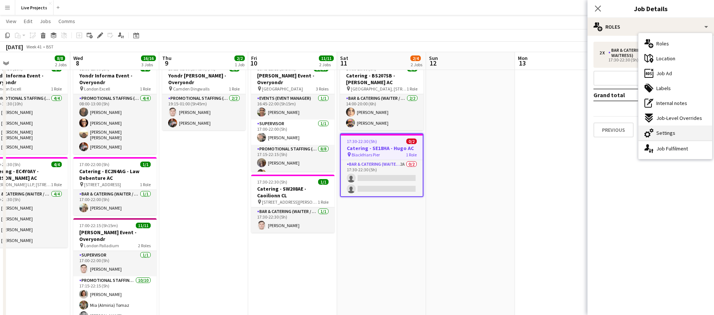
click at [670, 126] on div "cog-double-3 Settings" at bounding box center [675, 132] width 74 height 15
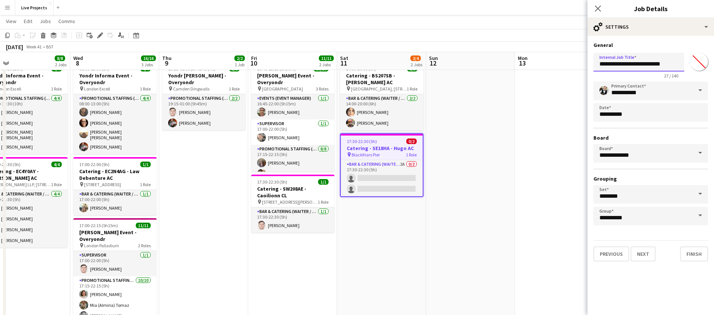
drag, startPoint x: 644, startPoint y: 62, endPoint x: 625, endPoint y: 62, distance: 19.0
click at [625, 62] on input "**********" at bounding box center [638, 62] width 91 height 19
paste input "**"
type input "**********"
click at [695, 256] on button "Finish" at bounding box center [694, 253] width 28 height 15
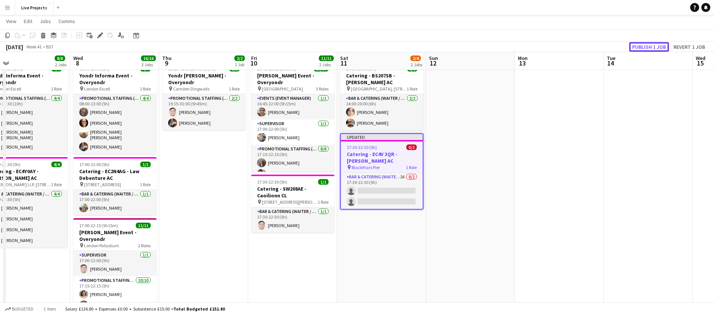
click at [651, 47] on button "Publish 1 job" at bounding box center [649, 47] width 40 height 10
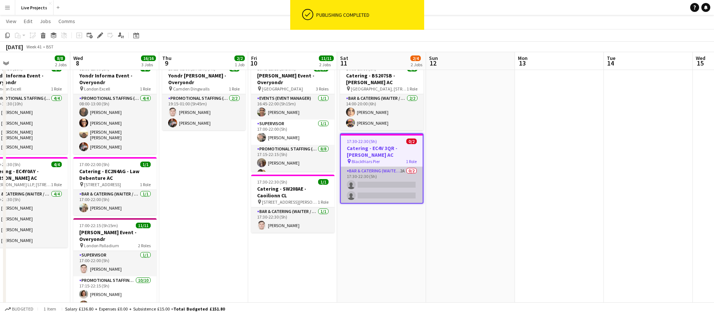
click at [392, 180] on app-card-role "Bar & Catering (Waiter / waitress) 2A 0/2 17:30-22:30 (5h) single-neutral-actio…" at bounding box center [382, 185] width 82 height 36
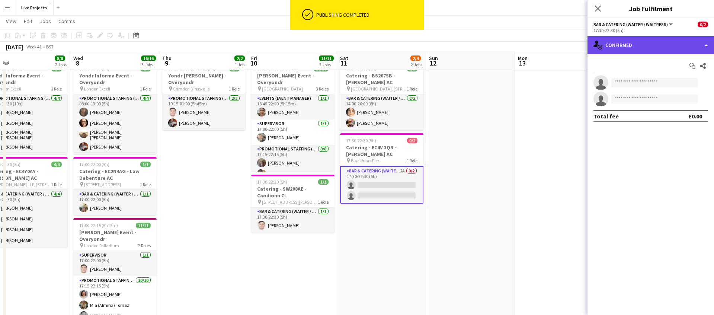
click at [664, 46] on div "single-neutral-actions-check-2 Confirmed" at bounding box center [650, 45] width 126 height 18
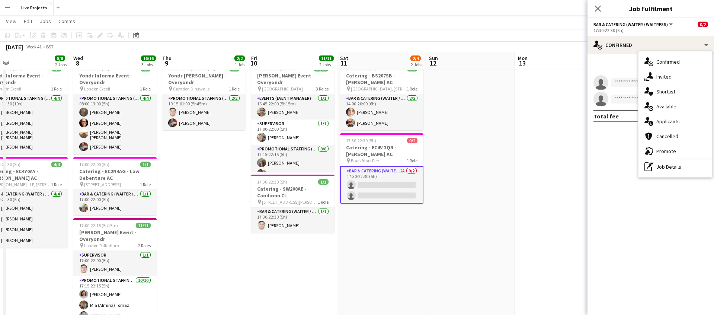
click at [675, 122] on span "Applicants" at bounding box center [667, 121] width 23 height 7
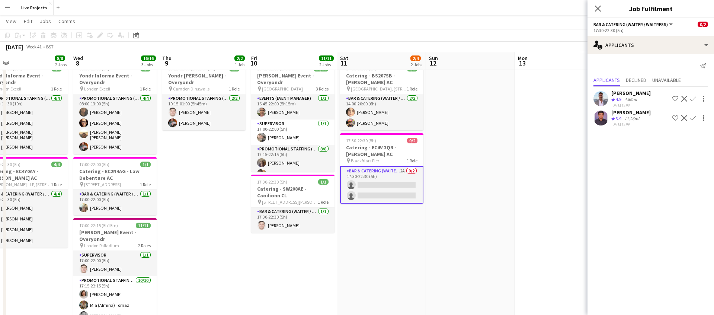
click at [693, 96] on app-icon "Confirm" at bounding box center [693, 99] width 6 height 6
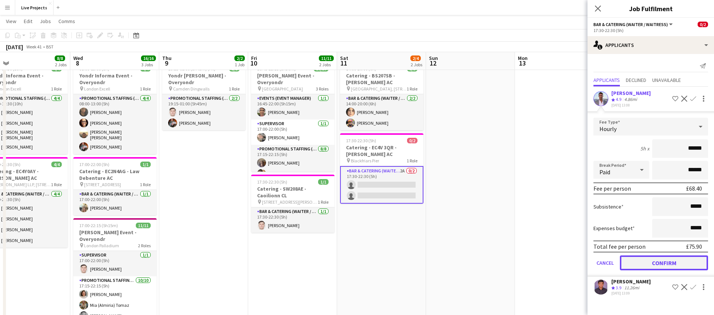
click at [654, 260] on button "Confirm" at bounding box center [663, 262] width 88 height 15
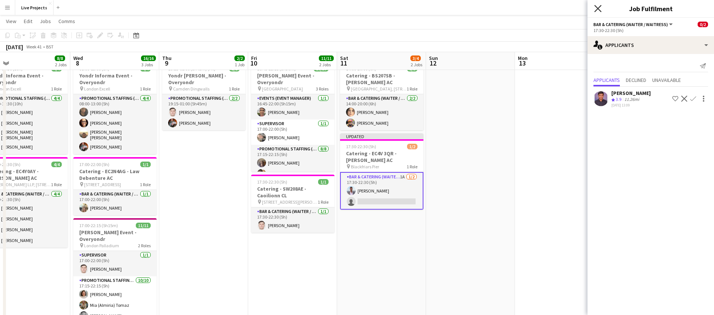
drag, startPoint x: 598, startPoint y: 7, endPoint x: 618, endPoint y: 26, distance: 27.3
click at [598, 7] on icon "Close pop-in" at bounding box center [598, 9] width 6 height 6
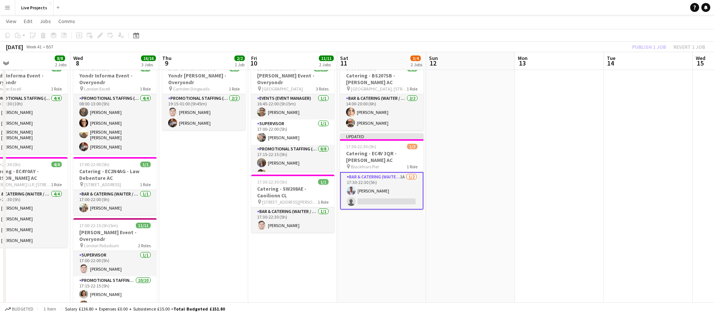
click at [644, 46] on div "Publish 1 job Revert 1 job" at bounding box center [668, 47] width 91 height 10
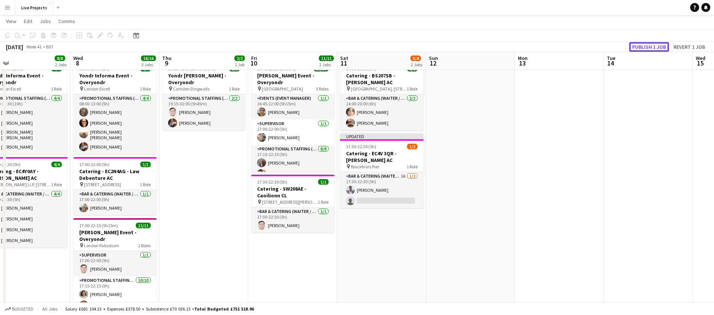
drag, startPoint x: 644, startPoint y: 46, endPoint x: 643, endPoint y: 53, distance: 6.3
click at [644, 46] on button "Publish 1 job" at bounding box center [649, 47] width 40 height 10
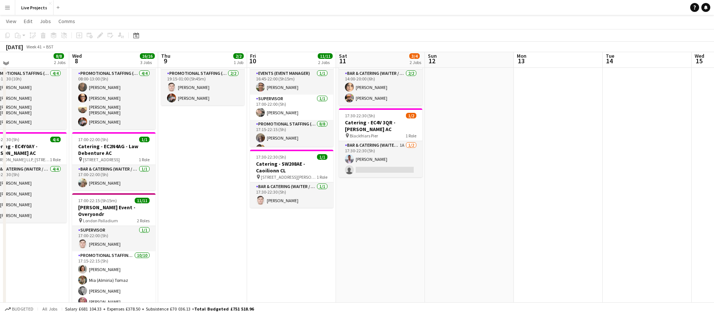
scroll to position [65, 0]
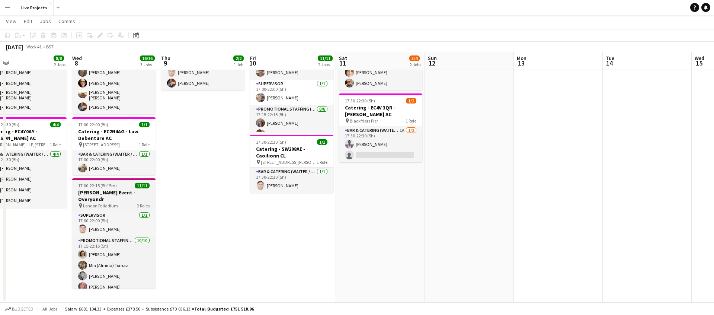
drag, startPoint x: 123, startPoint y: 191, endPoint x: 120, endPoint y: 193, distance: 4.0
click at [123, 191] on h3 "[PERSON_NAME] Event - Overyondr" at bounding box center [113, 195] width 83 height 13
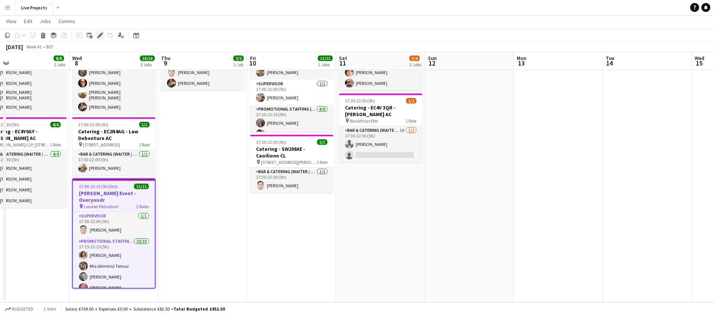
click at [100, 34] on icon at bounding box center [100, 35] width 4 height 4
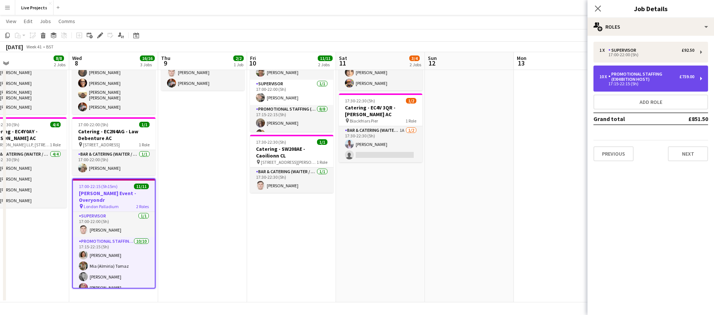
click at [672, 84] on div "17:15-22:15 (5h)" at bounding box center [646, 84] width 95 height 4
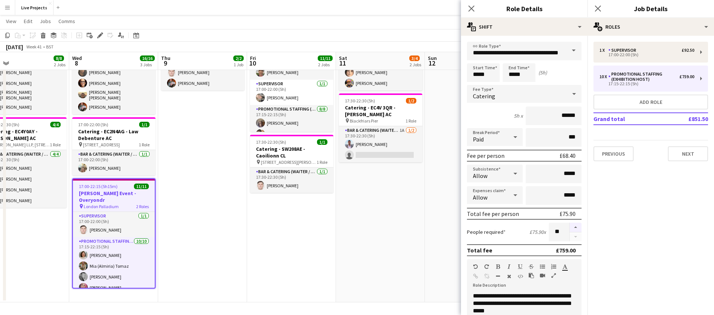
click at [574, 225] on button "button" at bounding box center [575, 227] width 12 height 10
type input "**"
click at [470, 5] on icon "Close pop-in" at bounding box center [470, 8] width 7 height 7
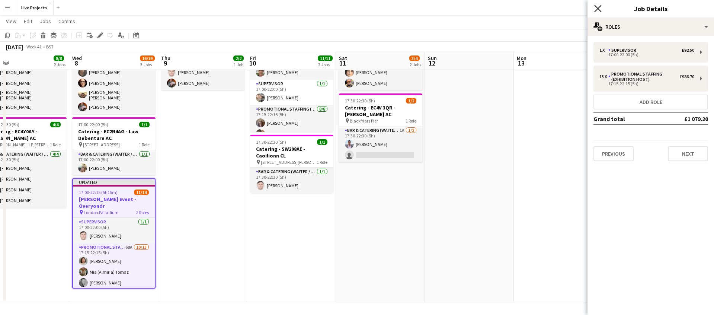
click at [599, 7] on icon at bounding box center [597, 8] width 7 height 7
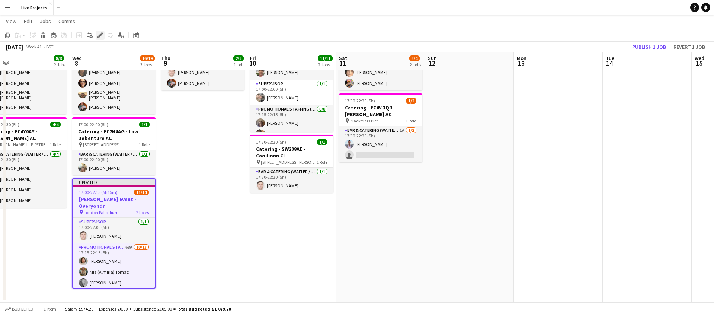
click at [100, 34] on icon at bounding box center [100, 35] width 4 height 4
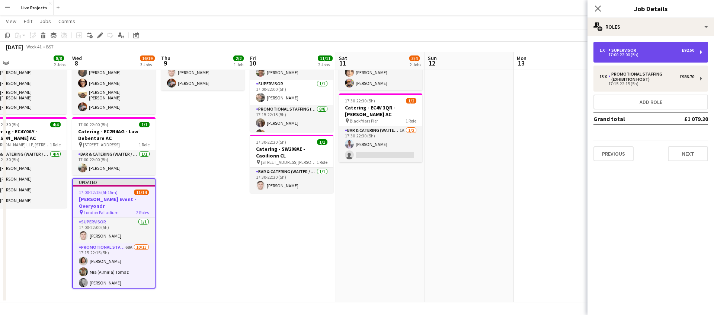
click at [661, 57] on div "1 x Supervisor £92.50 17:00-22:00 (5h)" at bounding box center [650, 52] width 115 height 21
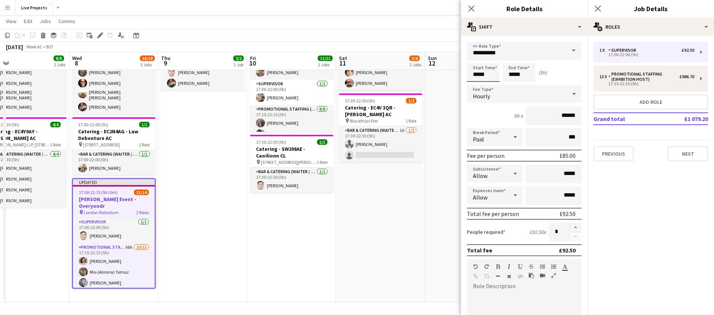
click at [491, 76] on input "*****" at bounding box center [483, 72] width 33 height 19
click at [490, 59] on div at bounding box center [490, 59] width 15 height 7
type input "*****"
click at [490, 59] on div at bounding box center [490, 59] width 15 height 7
click at [514, 74] on input "*****" at bounding box center [518, 72] width 33 height 19
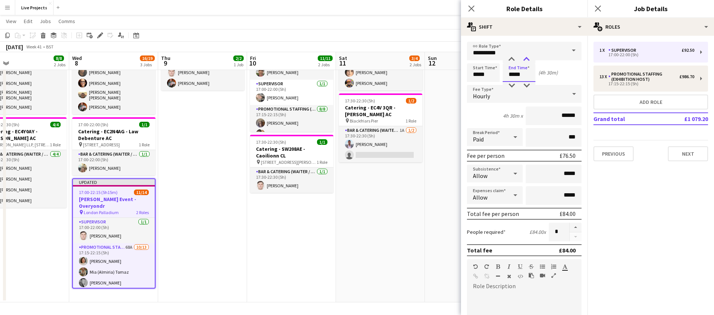
click at [527, 59] on div at bounding box center [526, 59] width 15 height 7
type input "*****"
click at [527, 58] on div at bounding box center [526, 59] width 15 height 7
click at [487, 115] on div "5h 15m x ******" at bounding box center [524, 115] width 115 height 19
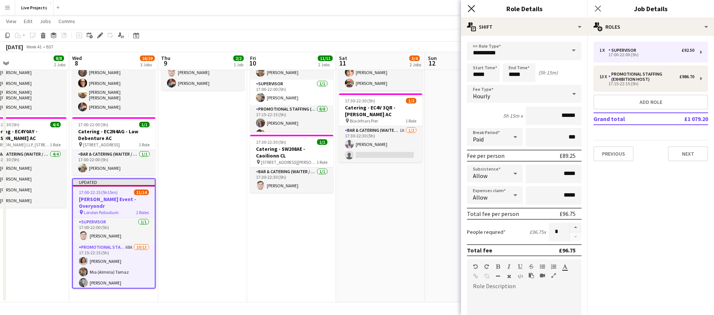
click at [470, 6] on icon "Close pop-in" at bounding box center [470, 8] width 7 height 7
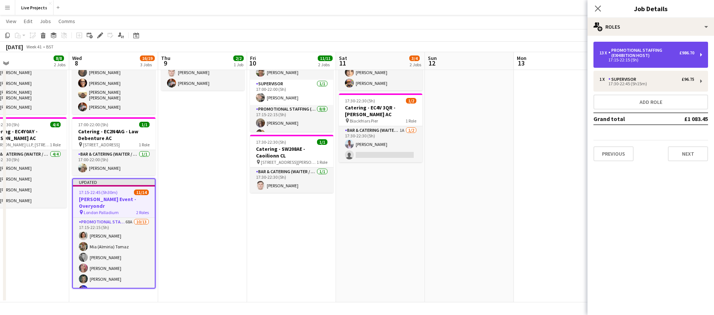
click at [632, 53] on div "Promotional Staffing (Exhibition Host)" at bounding box center [643, 53] width 71 height 10
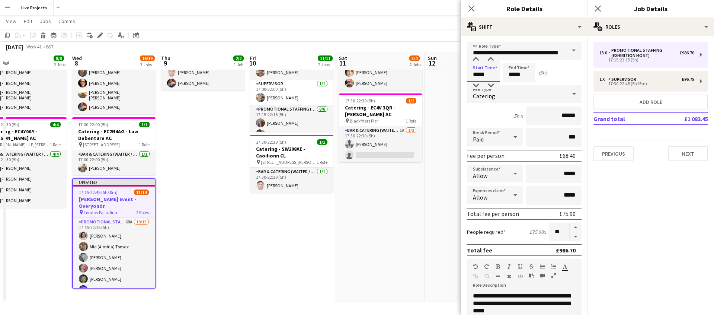
click at [488, 77] on input "*****" at bounding box center [483, 72] width 33 height 19
click at [491, 58] on div at bounding box center [490, 59] width 15 height 7
type input "*****"
click at [491, 58] on div at bounding box center [490, 59] width 15 height 7
drag, startPoint x: 530, startPoint y: 75, endPoint x: 527, endPoint y: 69, distance: 7.2
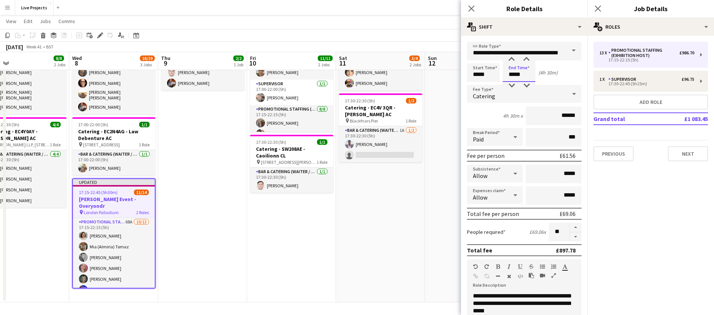
click at [530, 75] on input "*****" at bounding box center [518, 72] width 33 height 19
click at [526, 58] on div at bounding box center [526, 59] width 15 height 7
type input "*****"
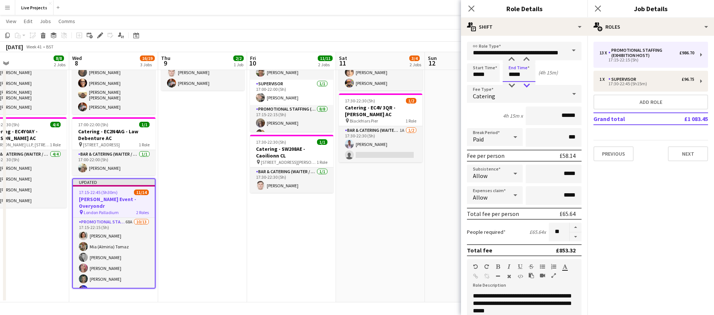
click at [526, 83] on div at bounding box center [526, 85] width 15 height 7
click at [471, 7] on icon "Close pop-in" at bounding box center [470, 8] width 7 height 7
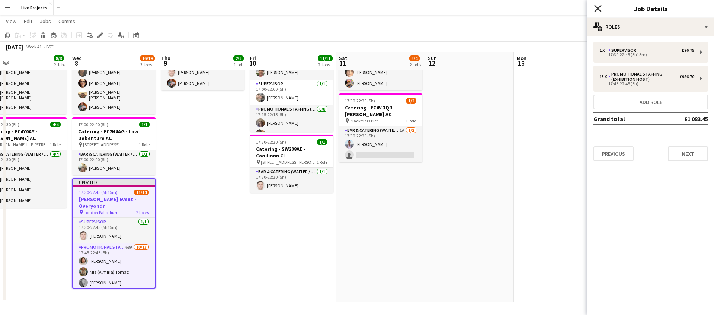
click at [598, 7] on icon at bounding box center [597, 8] width 7 height 7
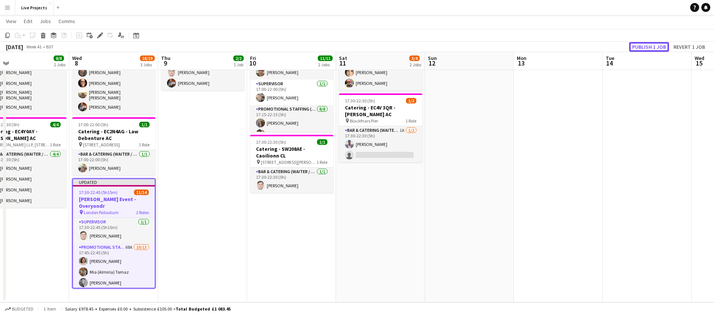
click at [640, 46] on button "Publish 1 job" at bounding box center [649, 47] width 40 height 10
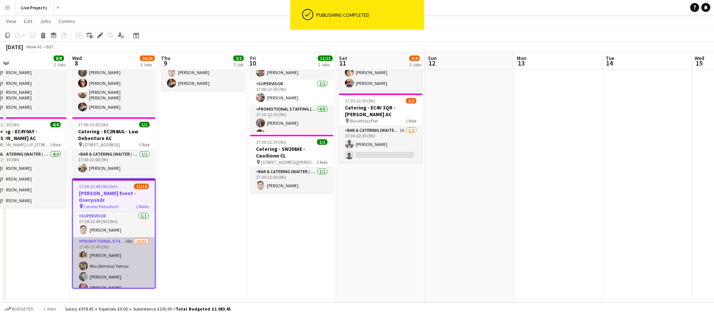
click at [137, 263] on app-card-role "Promotional Staffing (Exhibition Host) 68A 10/13 17:45-22:45 (5h) Sara Sole Mia…" at bounding box center [114, 314] width 82 height 155
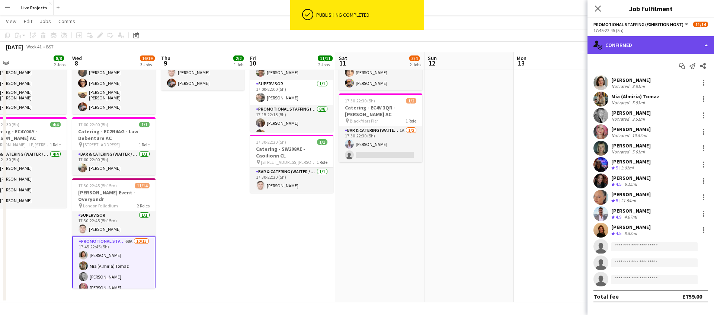
click at [676, 47] on div "single-neutral-actions-check-2 Confirmed" at bounding box center [650, 45] width 126 height 18
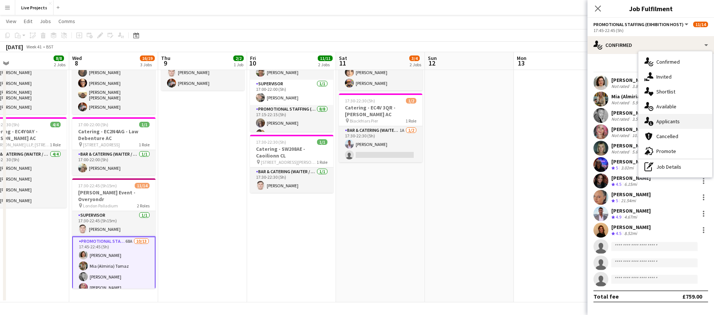
click at [675, 118] on span "Applicants" at bounding box center [667, 121] width 23 height 7
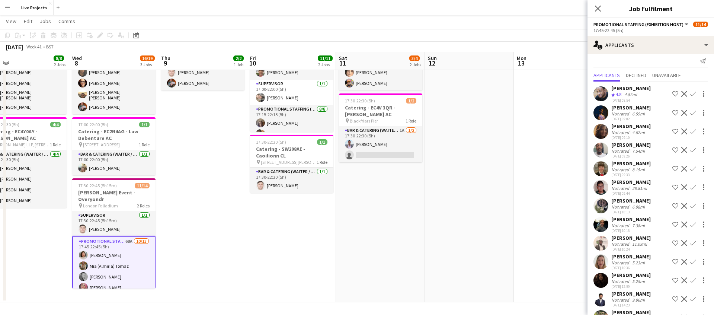
scroll to position [3, 0]
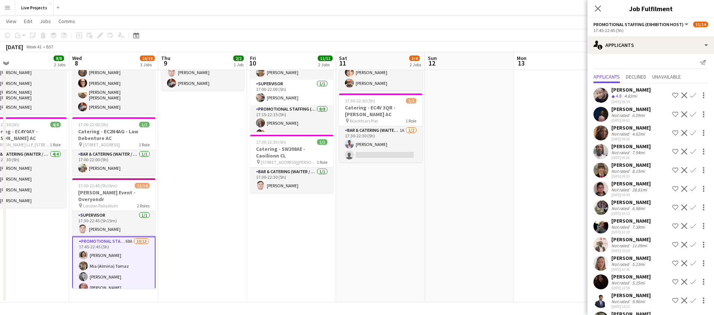
click at [693, 93] on app-icon "Confirm" at bounding box center [693, 95] width 6 height 6
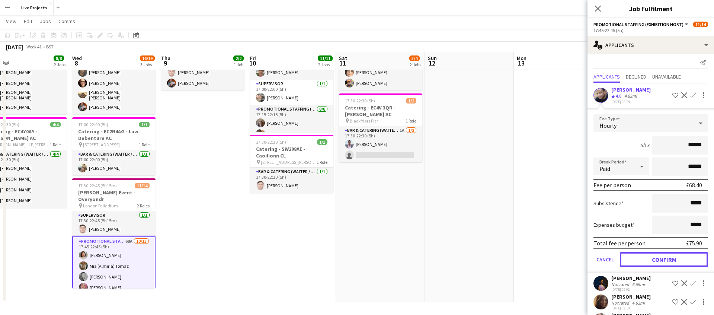
drag, startPoint x: 666, startPoint y: 256, endPoint x: 659, endPoint y: 251, distance: 8.7
click at [666, 256] on button "Confirm" at bounding box center [663, 259] width 88 height 15
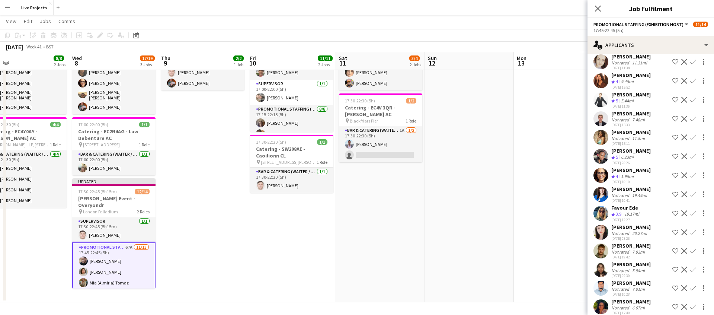
scroll to position [432, 0]
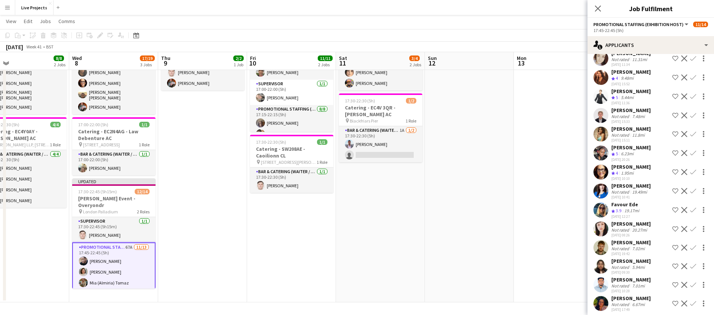
click at [695, 95] on app-icon "Confirm" at bounding box center [693, 96] width 6 height 6
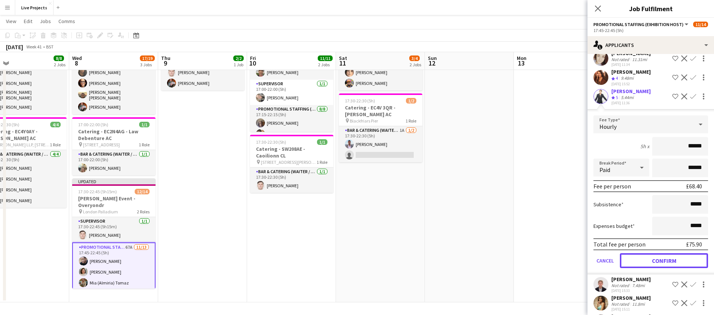
drag, startPoint x: 670, startPoint y: 260, endPoint x: 662, endPoint y: 234, distance: 26.5
click at [670, 260] on button "Confirm" at bounding box center [663, 260] width 88 height 15
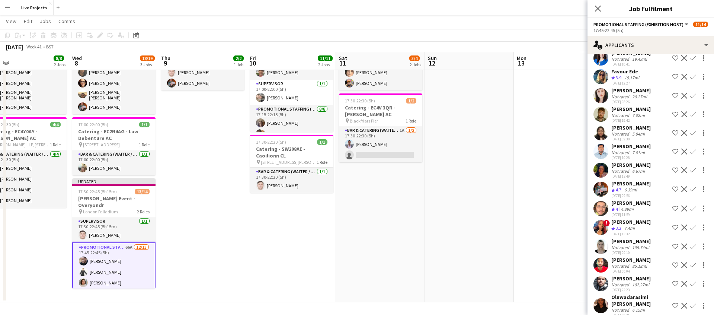
scroll to position [550, 0]
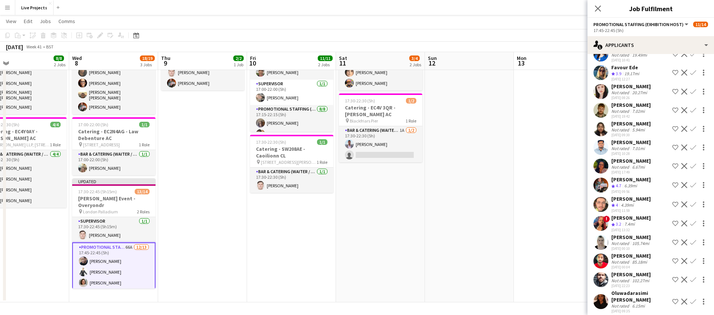
click at [693, 184] on app-icon "Confirm" at bounding box center [693, 185] width 6 height 6
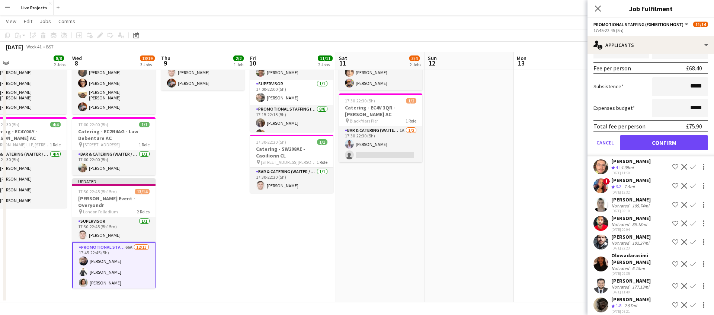
scroll to position [762, 0]
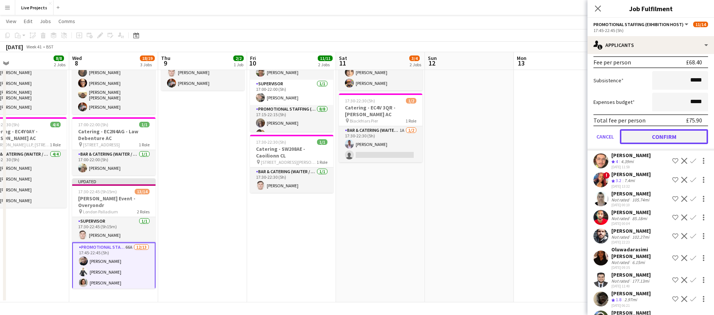
click at [636, 136] on button "Confirm" at bounding box center [663, 136] width 88 height 15
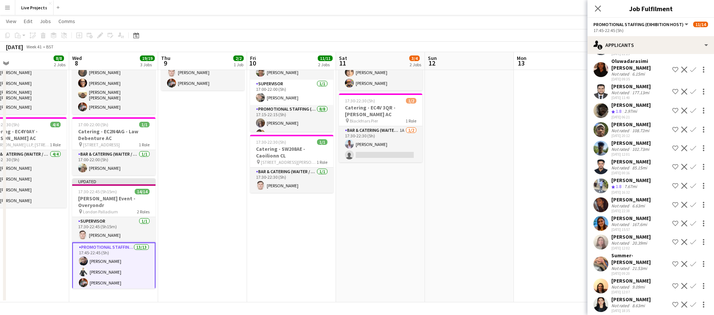
scroll to position [574, 0]
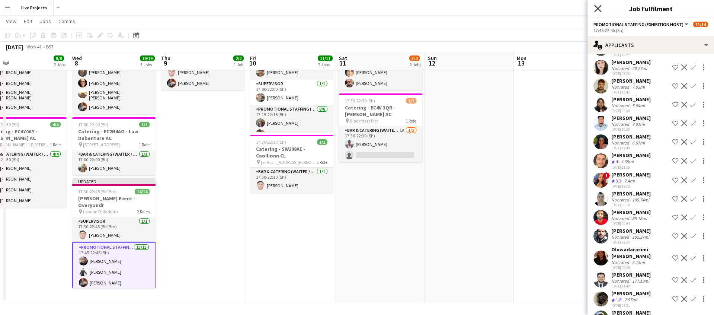
click at [598, 6] on icon "Close pop-in" at bounding box center [597, 8] width 7 height 7
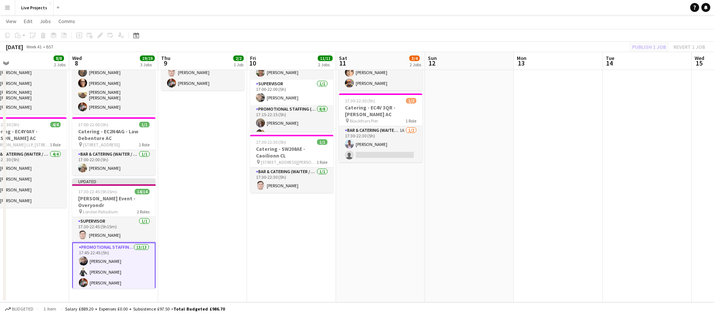
click at [643, 47] on div "Publish 1 job Revert 1 job" at bounding box center [668, 47] width 91 height 10
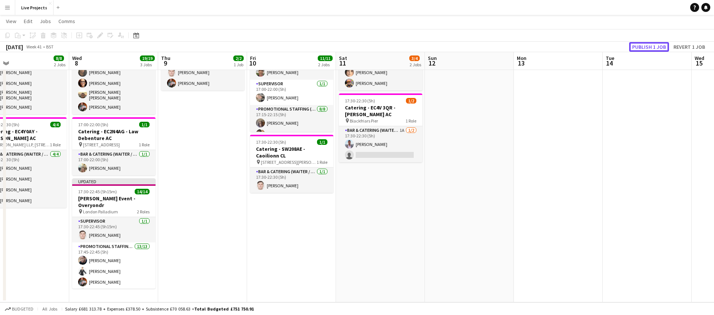
click at [643, 47] on button "Publish 1 job" at bounding box center [649, 47] width 40 height 10
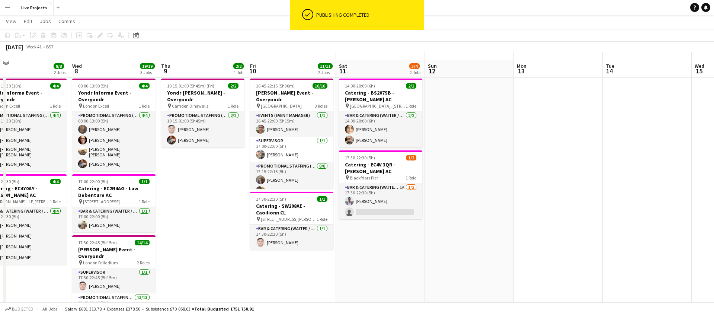
scroll to position [0, 0]
